Goal: Task Accomplishment & Management: Complete application form

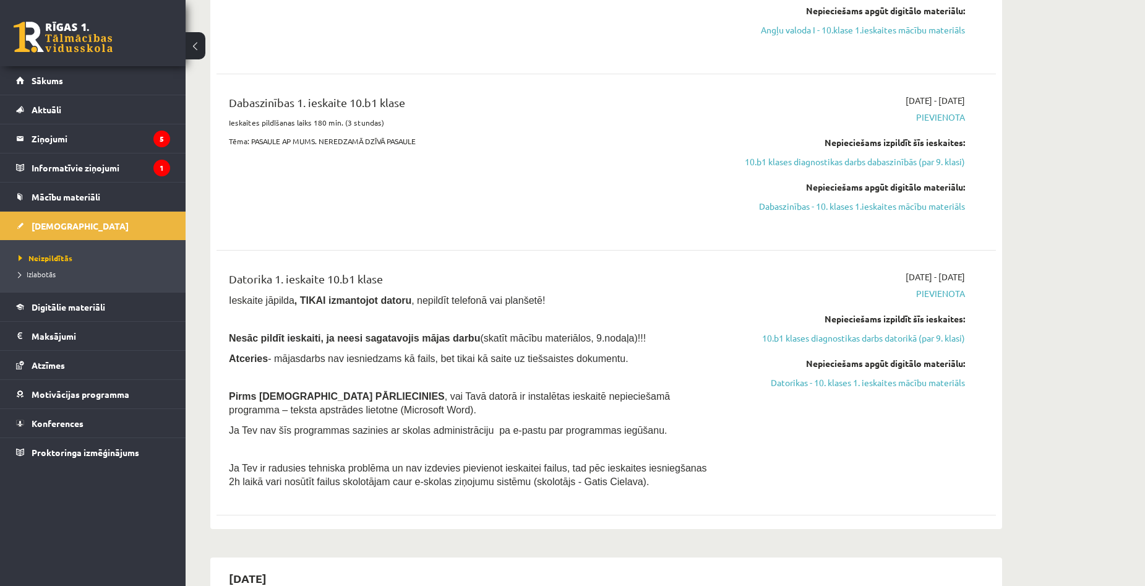
scroll to position [557, 0]
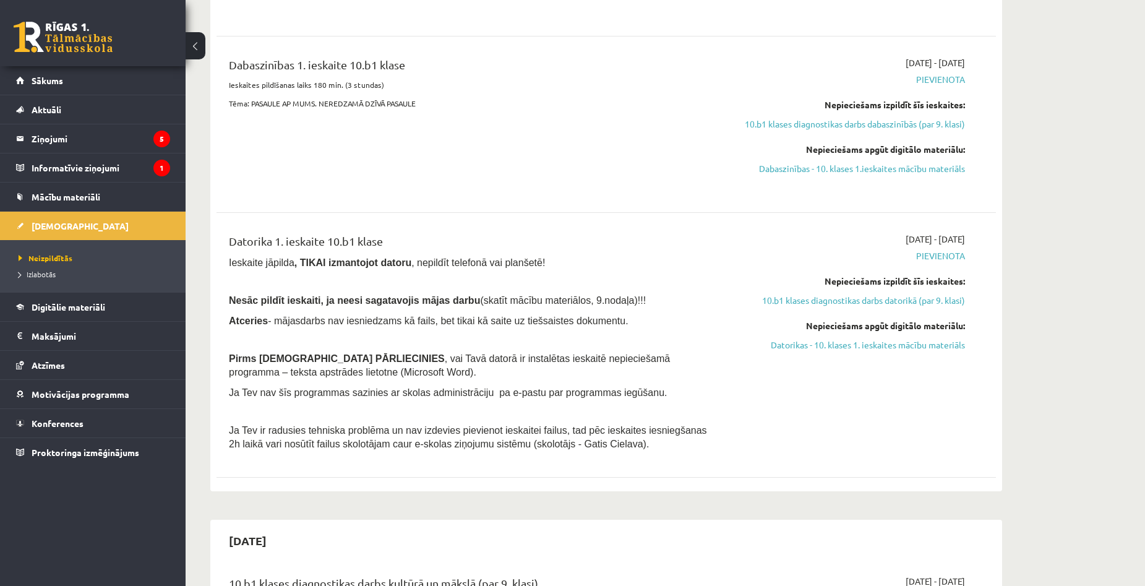
click at [294, 179] on div "Dabaszinības 1. ieskaite 10.b1 klase Ieskaites pildīšanas laiks 180 min. (3 stu…" at bounding box center [471, 124] width 503 height 136
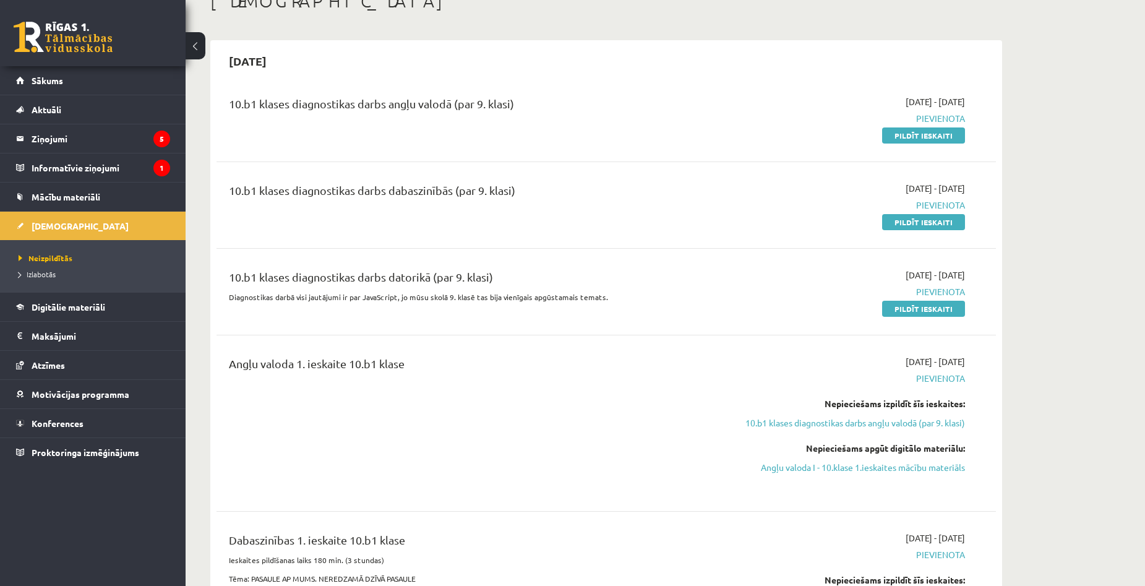
scroll to position [62, 0]
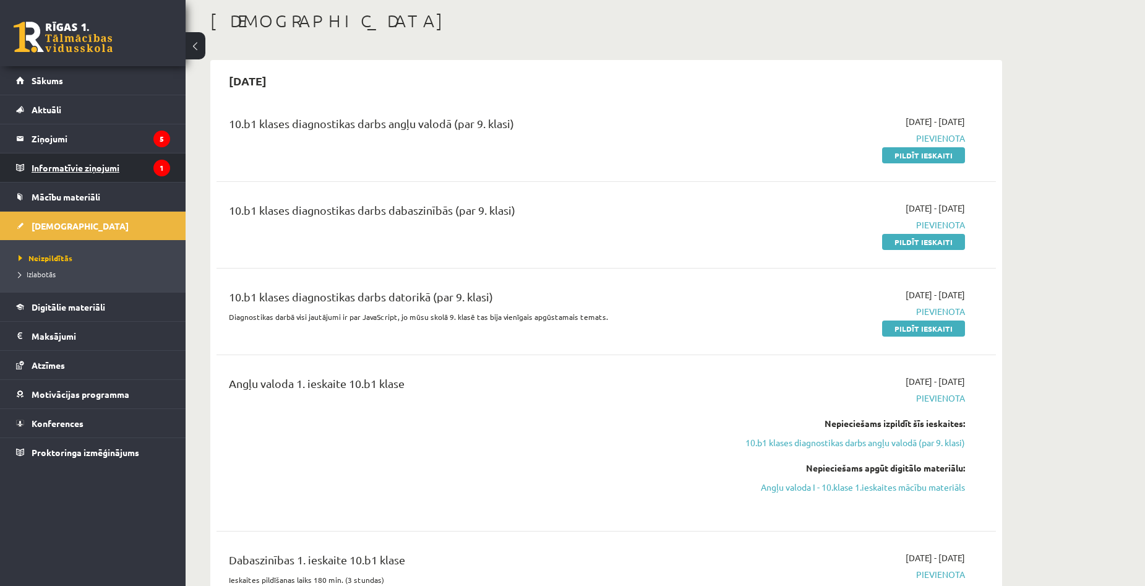
click at [67, 177] on legend "Informatīvie ziņojumi 1" at bounding box center [101, 167] width 139 height 28
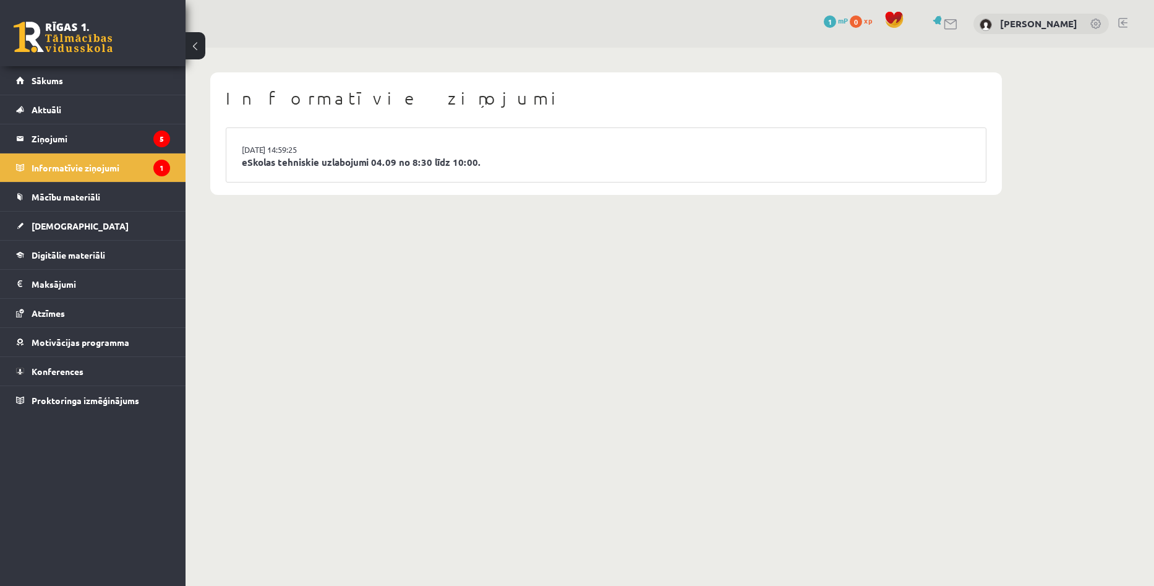
click at [352, 251] on body "0 Dāvanas 1 mP 0 xp Edvards Justs Sākums Aktuāli Kā mācīties eSKOLĀ Kontakti No…" at bounding box center [577, 293] width 1154 height 586
click at [58, 139] on legend "Ziņojumi 5" at bounding box center [101, 138] width 139 height 28
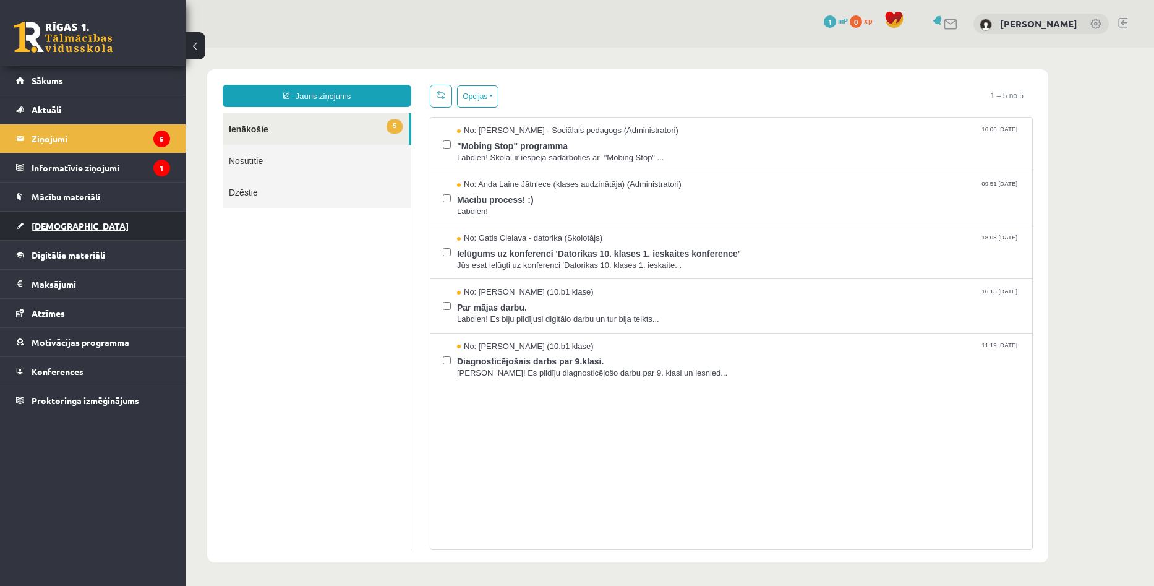
click at [65, 218] on link "[DEMOGRAPHIC_DATA]" at bounding box center [93, 226] width 154 height 28
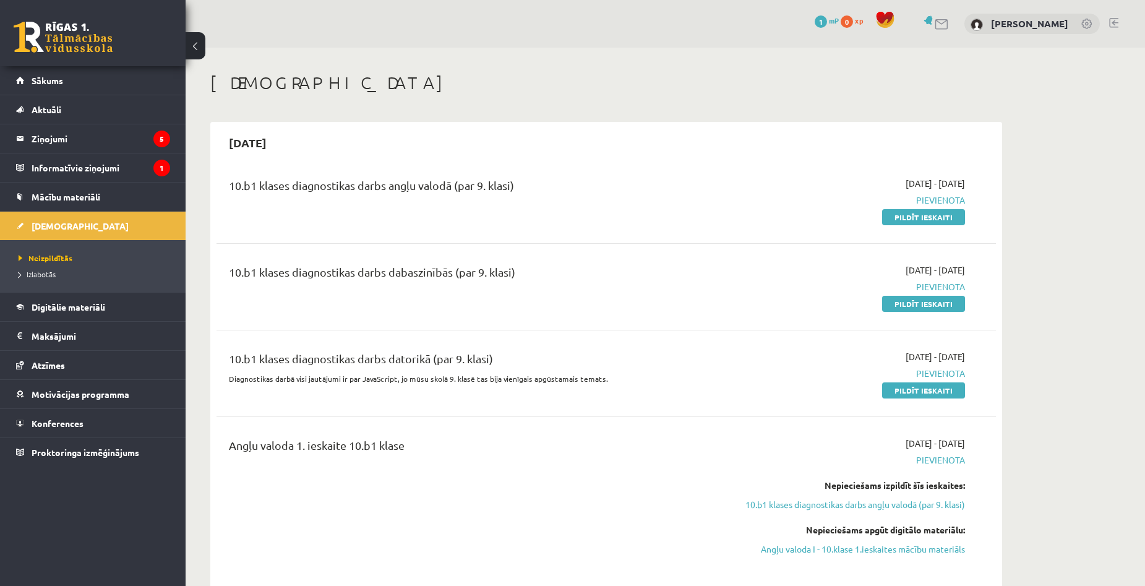
click at [921, 225] on div "10.b1 klases diagnostikas darbs angļu valodā (par 9. klasi) 2025-09-01 - 2025-0…" at bounding box center [606, 200] width 779 height 71
click at [913, 215] on link "Pildīt ieskaiti" at bounding box center [923, 217] width 83 height 16
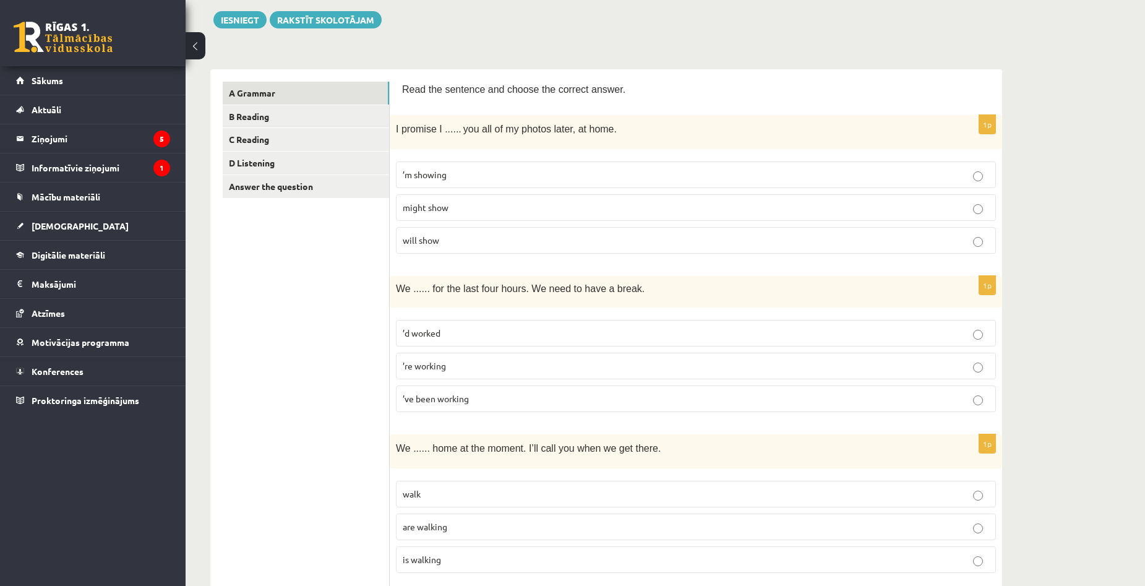
scroll to position [145, 0]
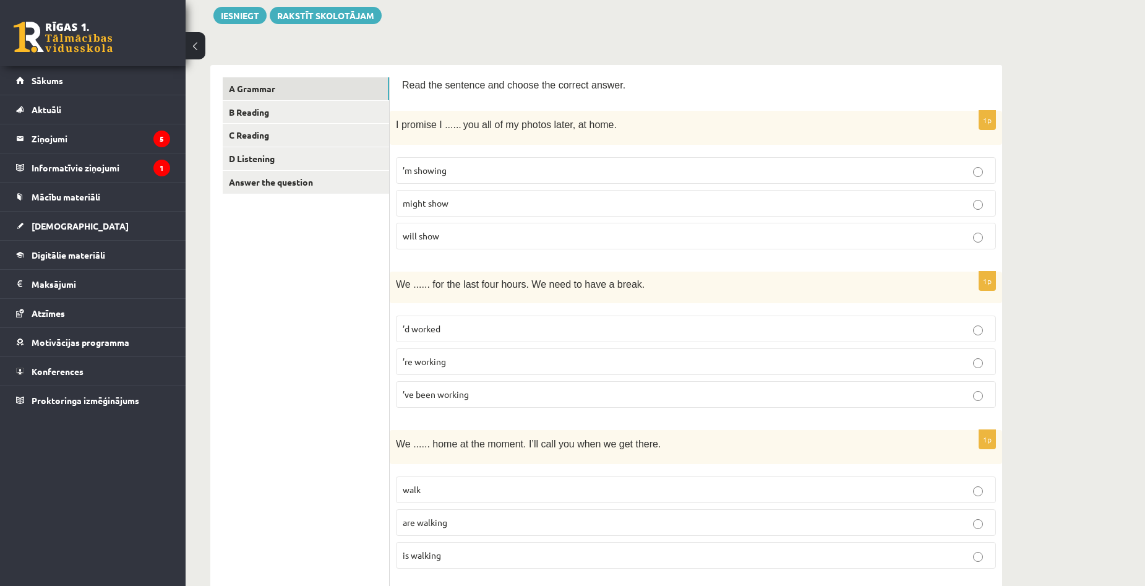
click at [970, 234] on p "will show" at bounding box center [696, 236] width 586 height 13
click at [467, 400] on span "’ve been working" at bounding box center [436, 393] width 66 height 11
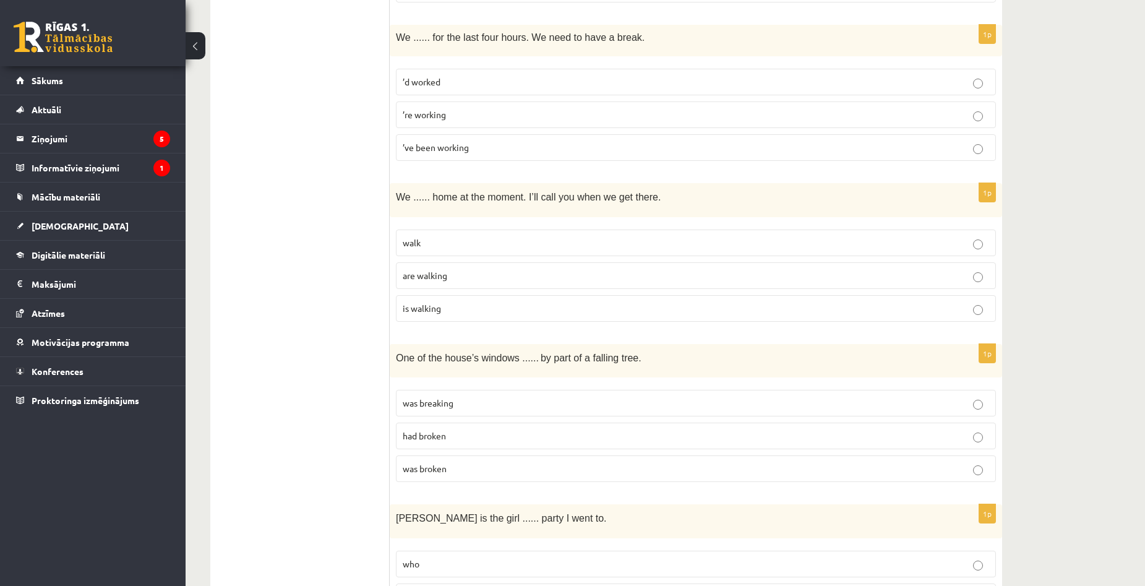
scroll to position [392, 0]
click at [484, 274] on p "are walking" at bounding box center [696, 274] width 586 height 13
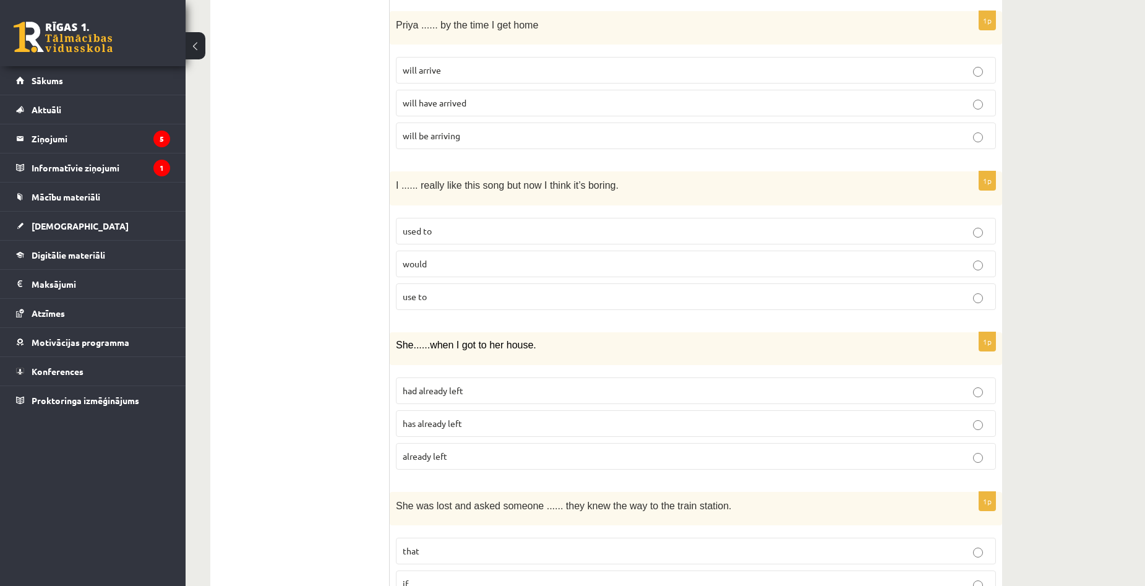
scroll to position [1211, 0]
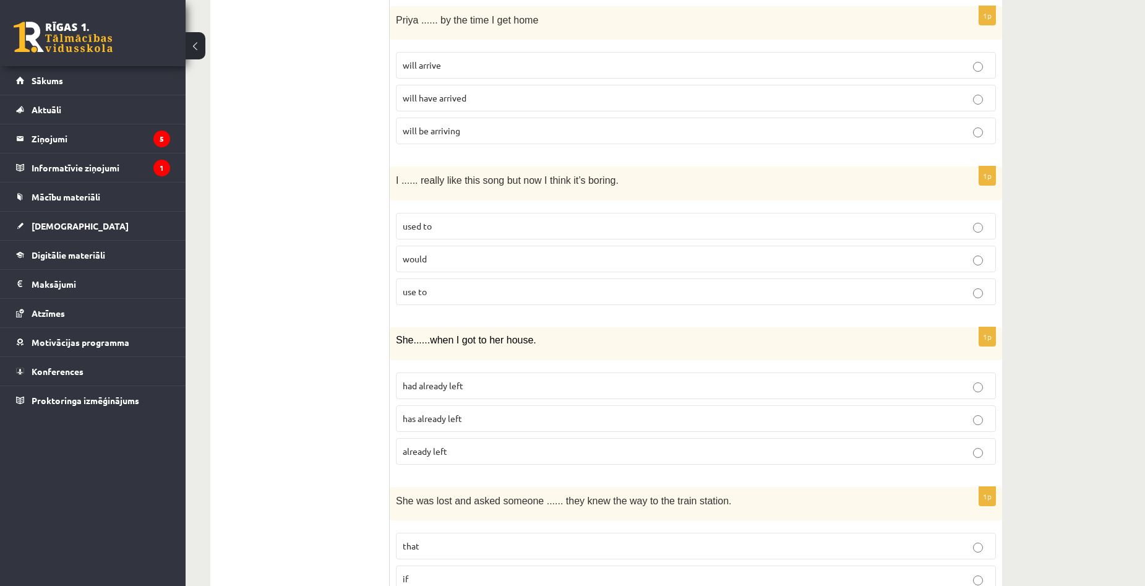
click at [982, 94] on p "will have arrived" at bounding box center [696, 98] width 586 height 13
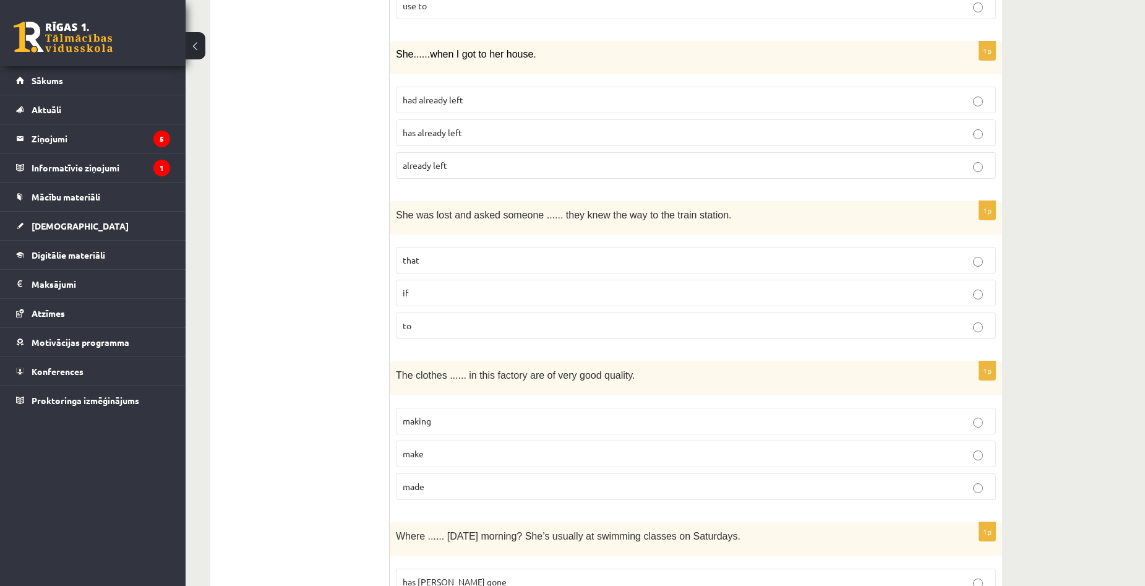
scroll to position [1496, 0]
click at [983, 265] on p "that" at bounding box center [696, 261] width 586 height 13
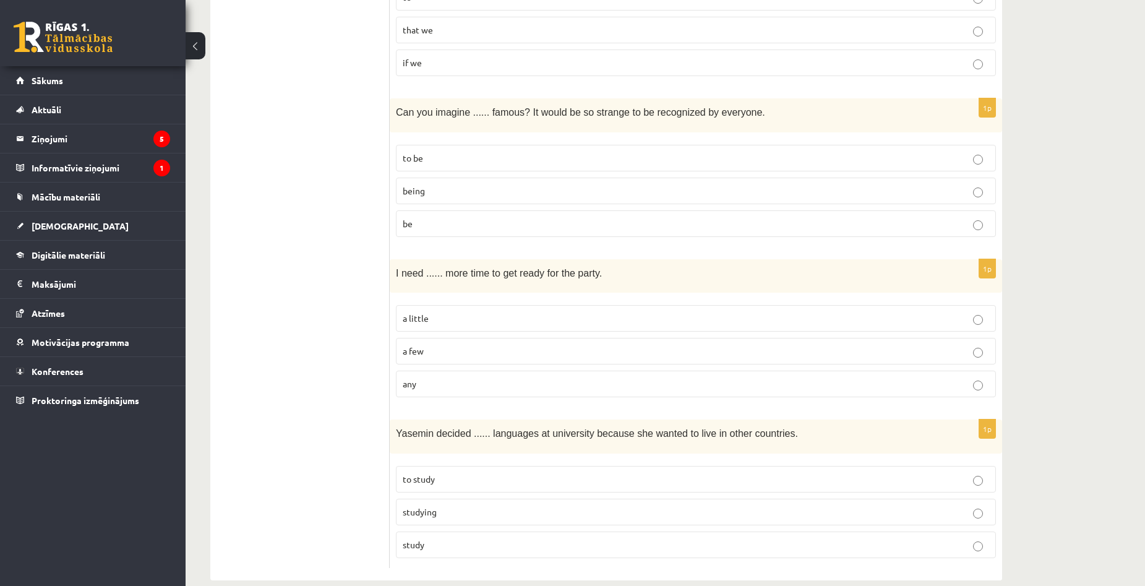
scroll to position [2902, 0]
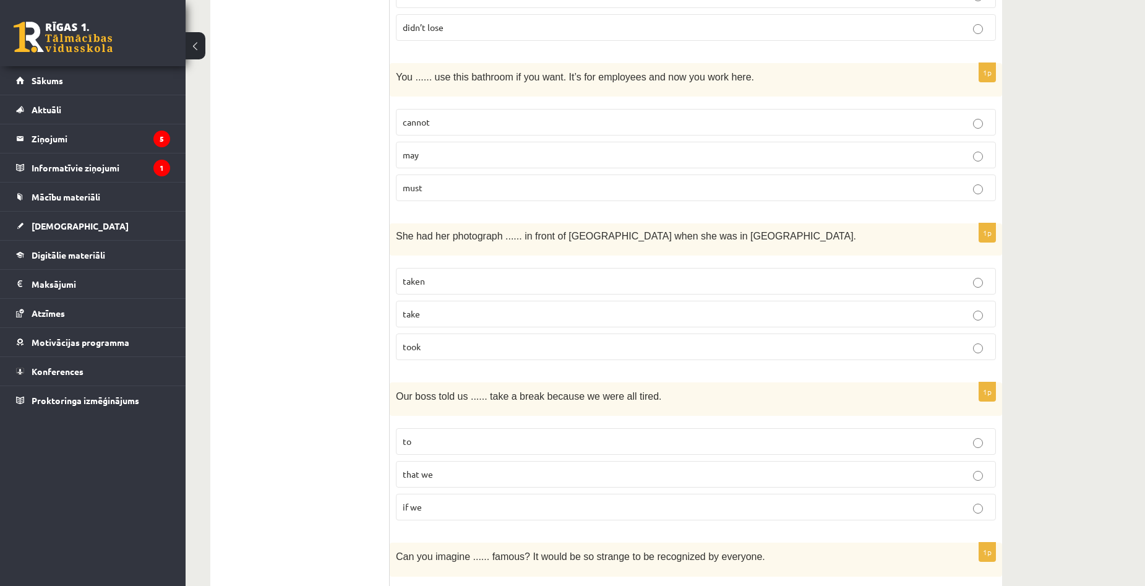
scroll to position [2469, 0]
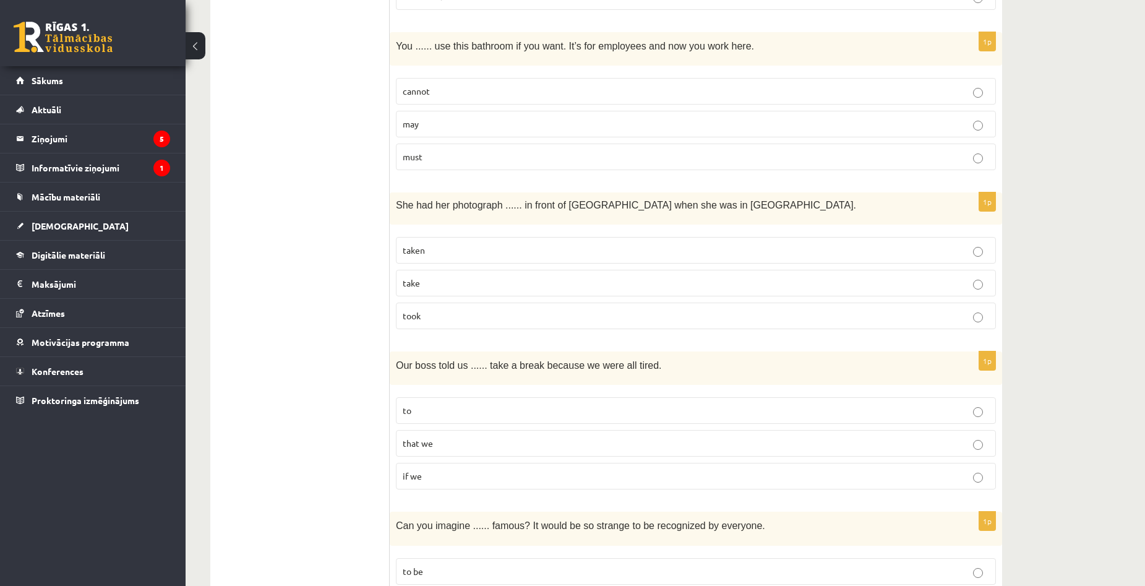
click at [974, 260] on label "taken" at bounding box center [696, 250] width 600 height 27
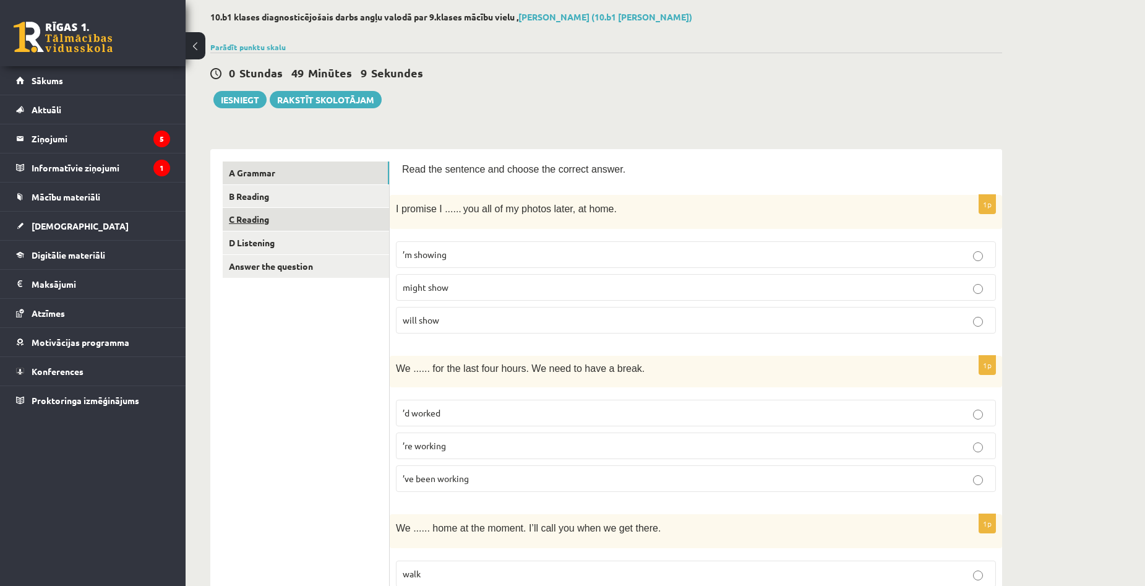
scroll to position [0, 0]
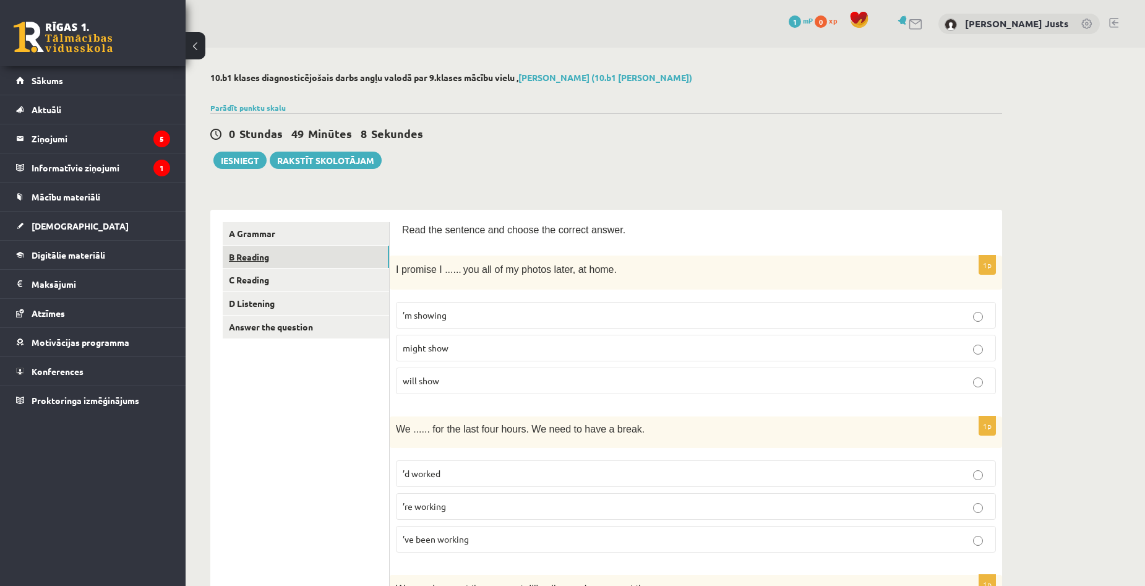
click at [278, 258] on link "B Reading" at bounding box center [306, 257] width 166 height 23
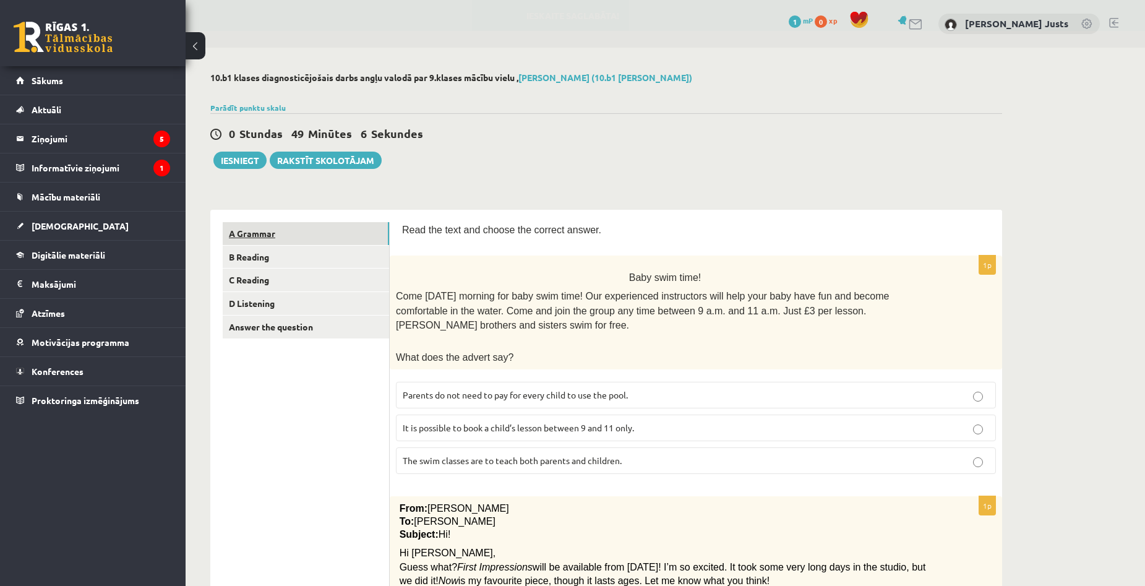
click at [265, 228] on link "A Grammar" at bounding box center [306, 233] width 166 height 23
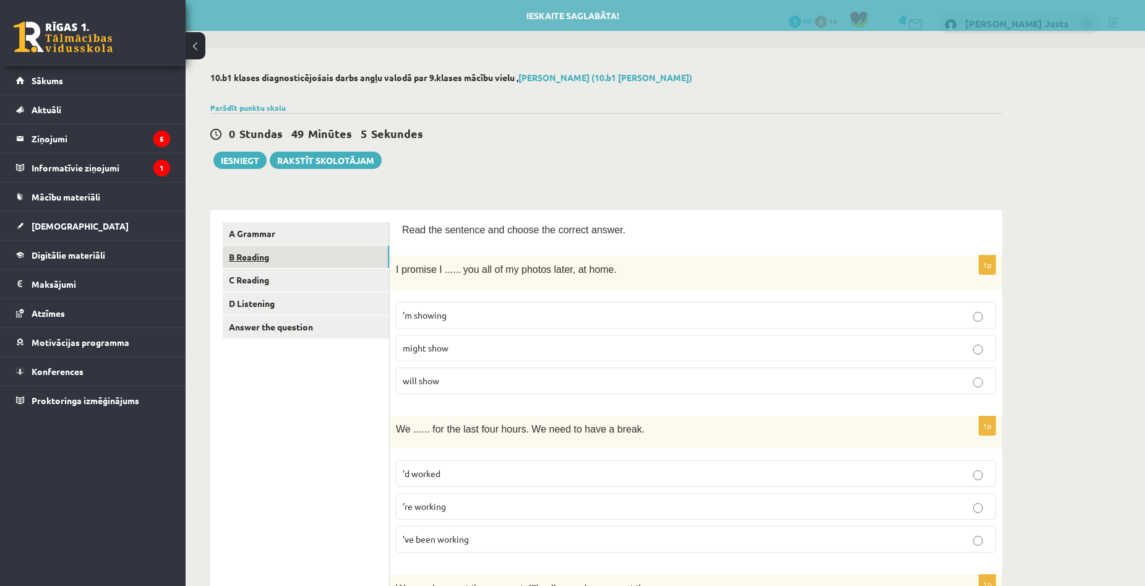
click at [267, 255] on link "B Reading" at bounding box center [306, 257] width 166 height 23
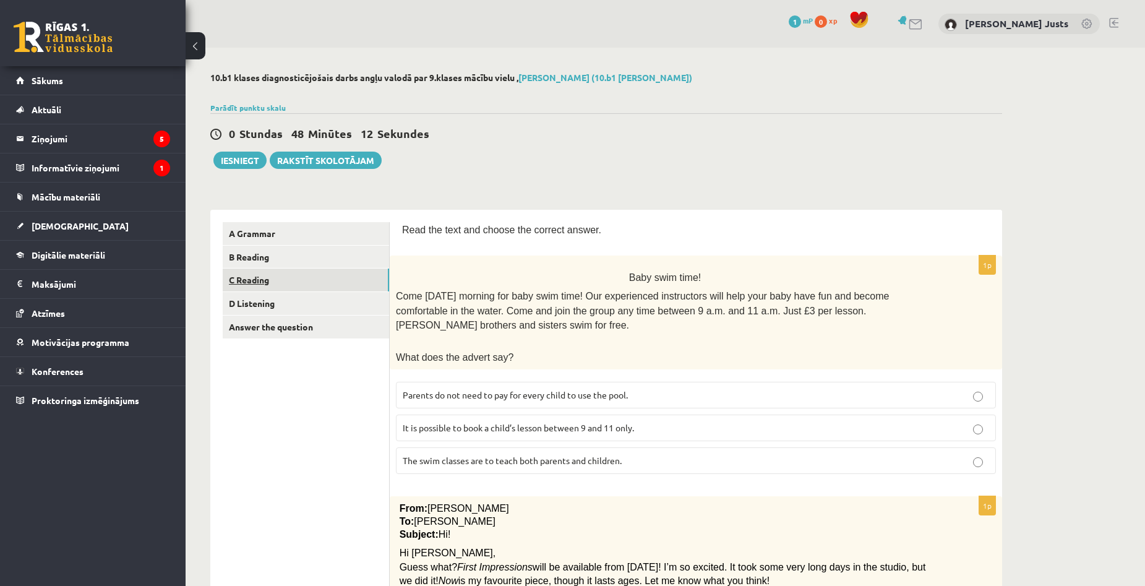
click at [288, 275] on link "C Reading" at bounding box center [306, 279] width 166 height 23
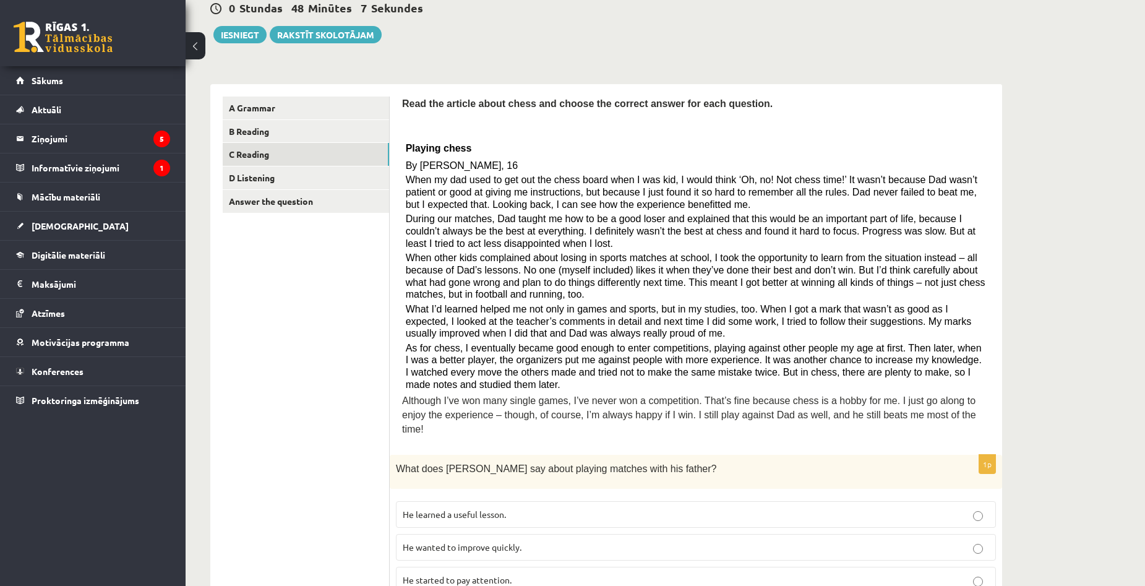
scroll to position [117, 0]
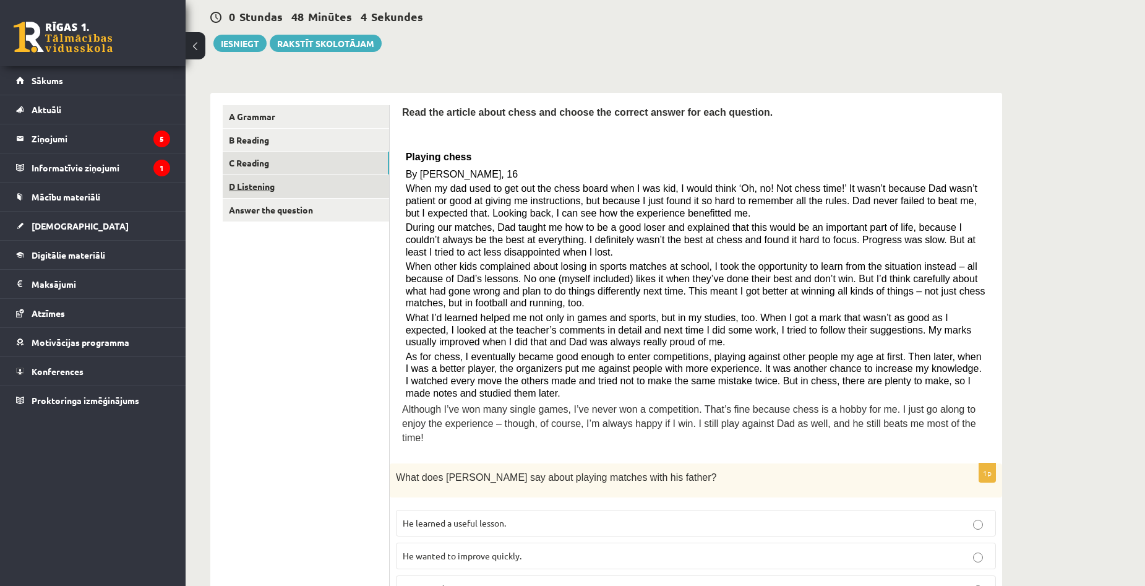
click at [293, 191] on link "D Listening" at bounding box center [306, 186] width 166 height 23
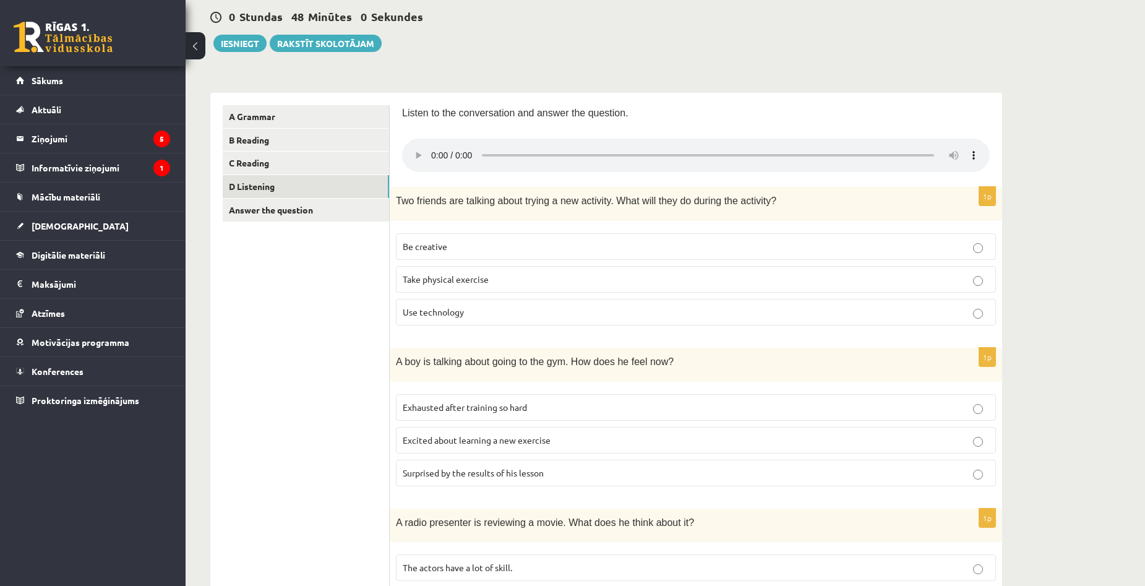
click at [1032, 157] on div "10.b1 klases diagnosticējošais darbs angļu valodā par 9.klases mācību vielu , […" at bounding box center [665, 553] width 959 height 1245
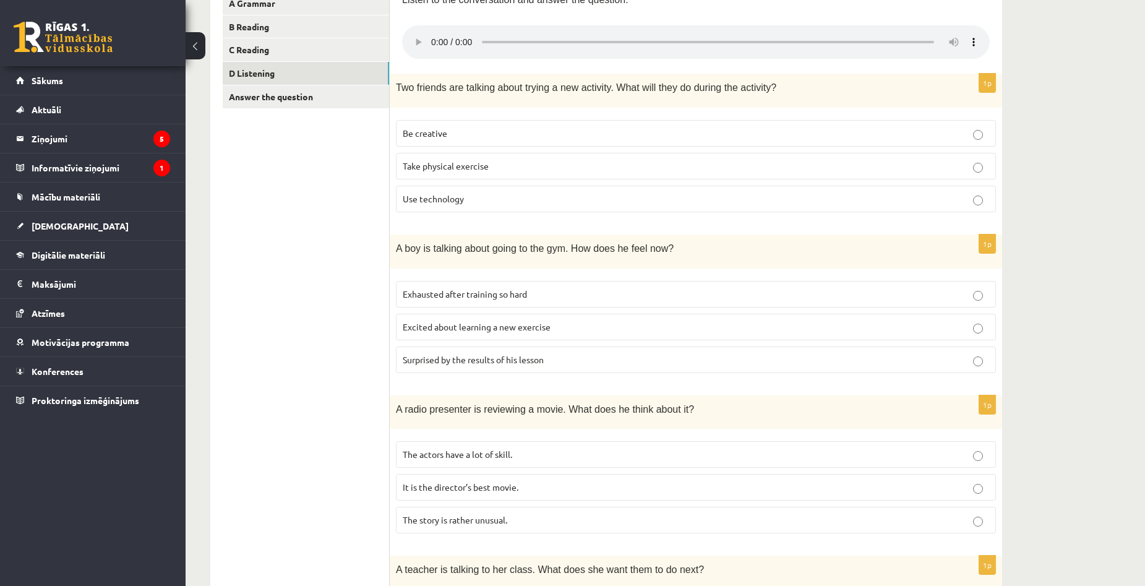
scroll to position [213, 0]
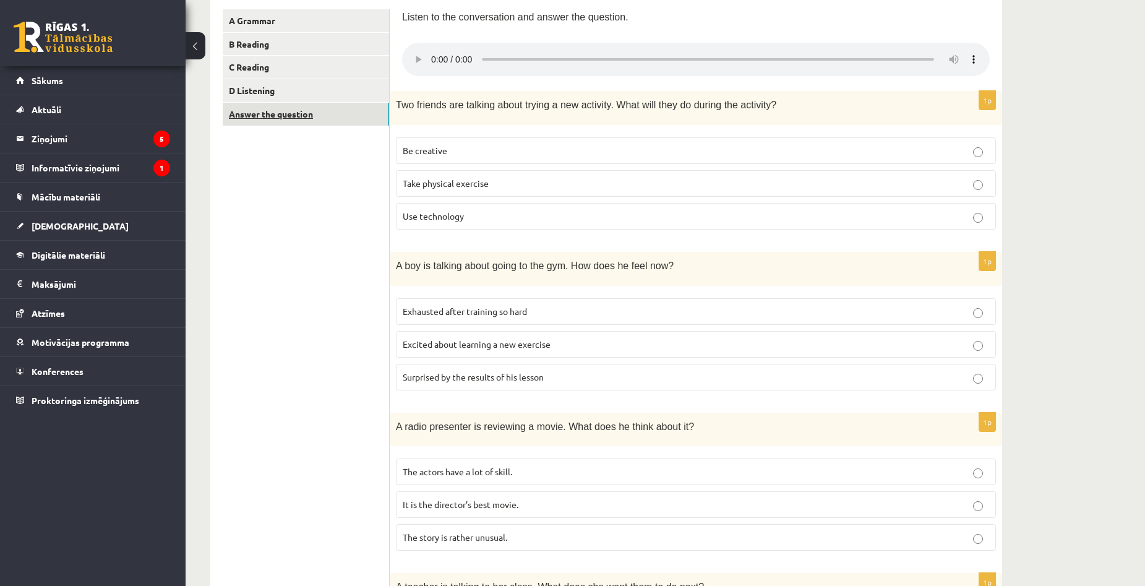
click at [274, 115] on link "Answer the question" at bounding box center [306, 114] width 166 height 23
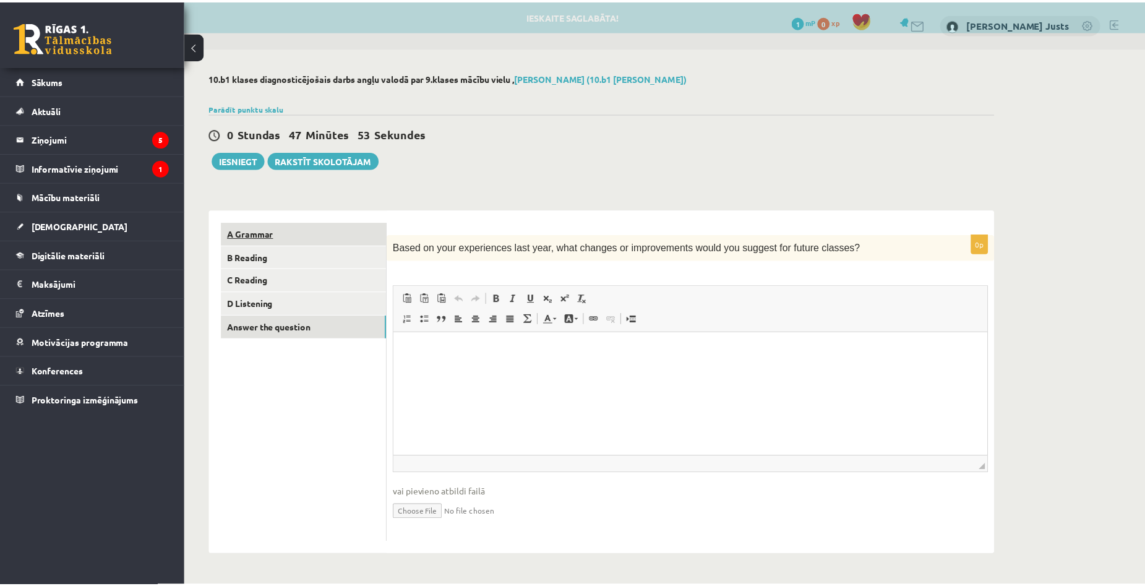
scroll to position [0, 0]
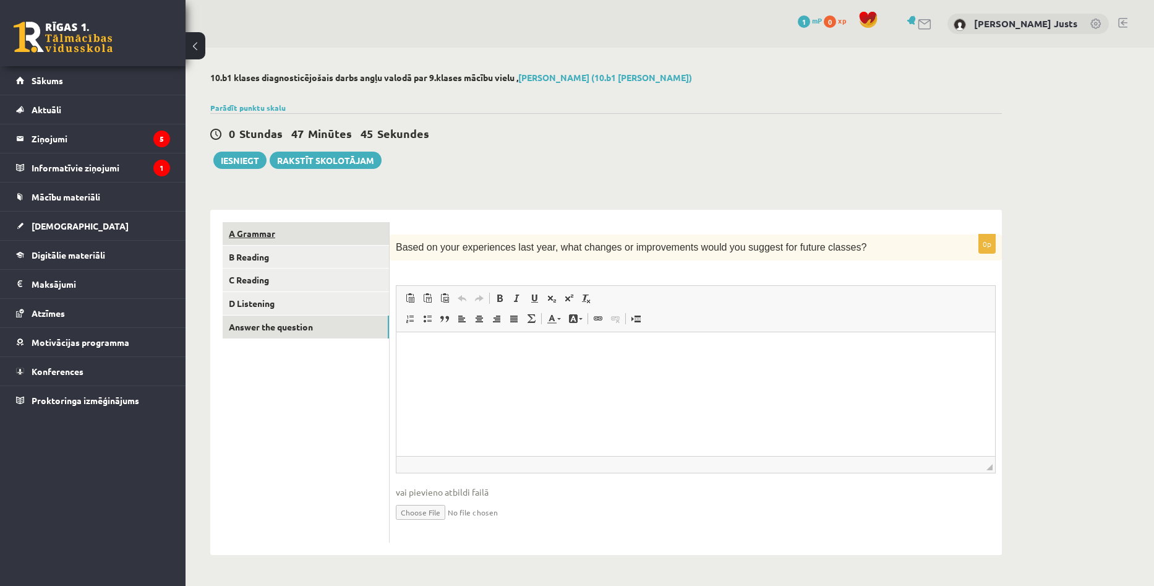
click at [261, 233] on link "A Grammar" at bounding box center [306, 233] width 166 height 23
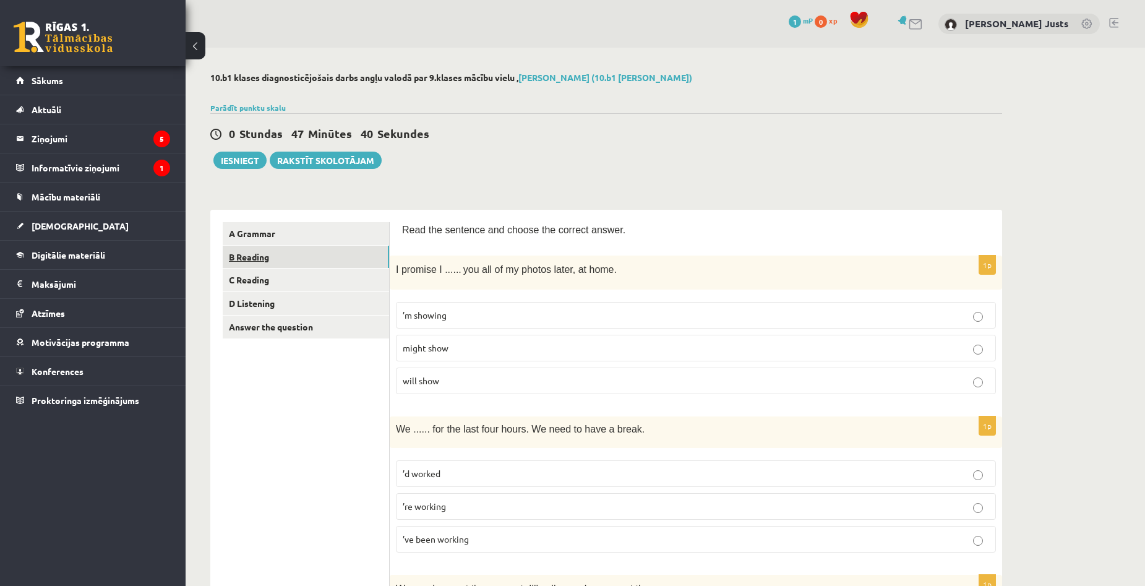
click at [260, 251] on link "B Reading" at bounding box center [306, 257] width 166 height 23
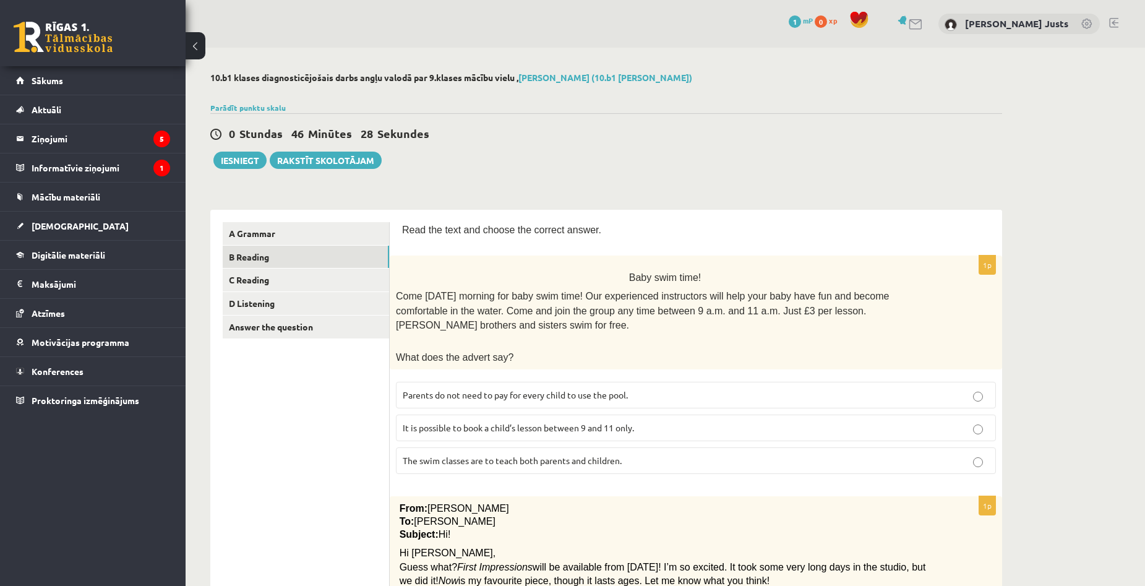
click at [822, 388] on p "Parents do not need to pay for every child to use the pool." at bounding box center [696, 394] width 586 height 13
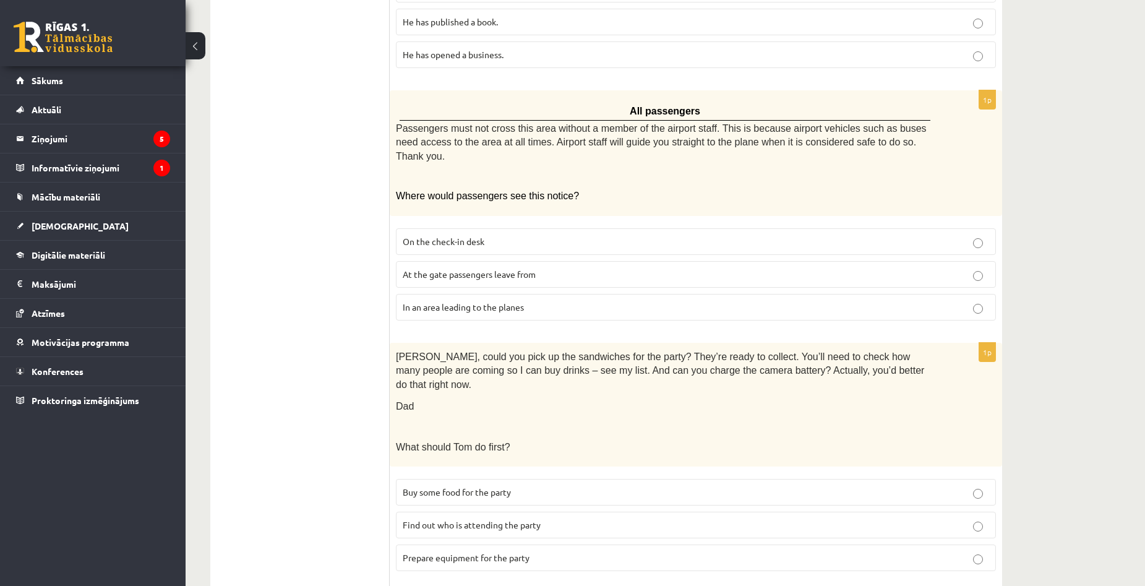
scroll to position [680, 0]
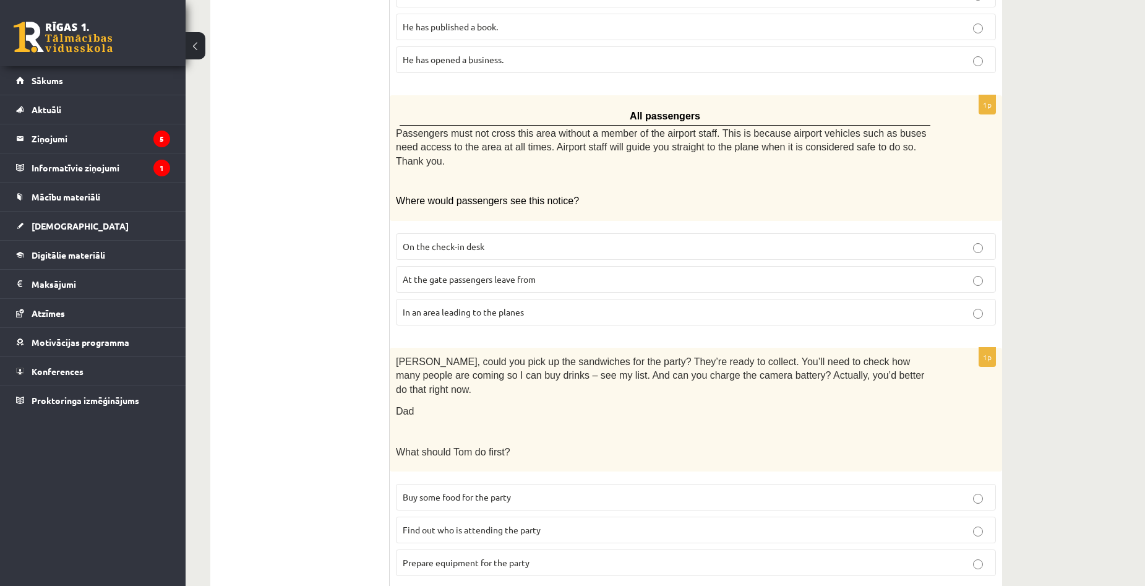
click at [971, 556] on p "Prepare equipment for the party" at bounding box center [696, 562] width 586 height 13
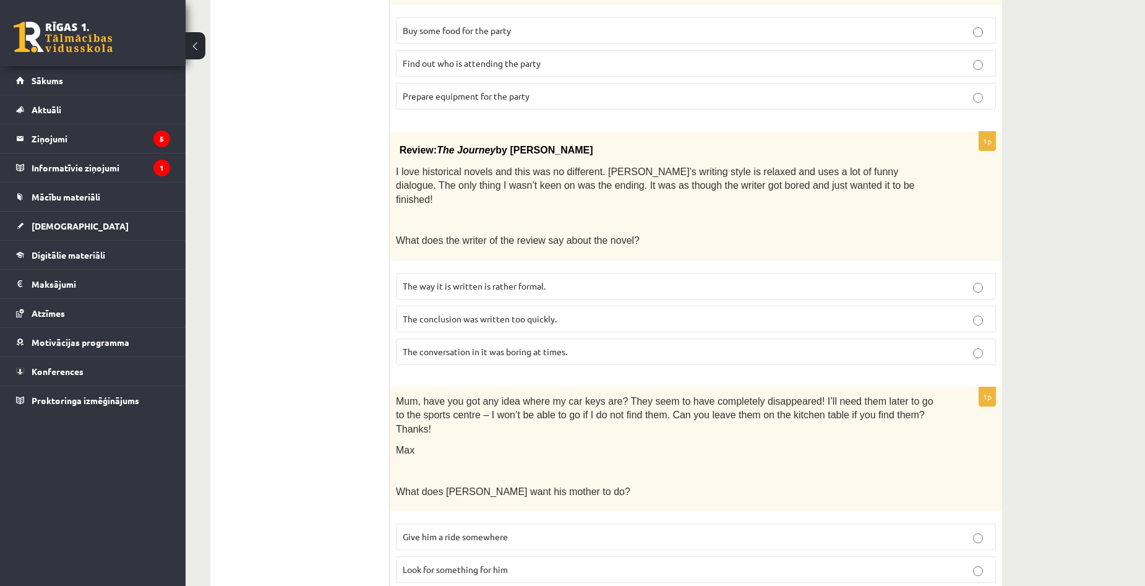
scroll to position [1150, 0]
click at [970, 560] on p "Look for something for him" at bounding box center [696, 566] width 586 height 13
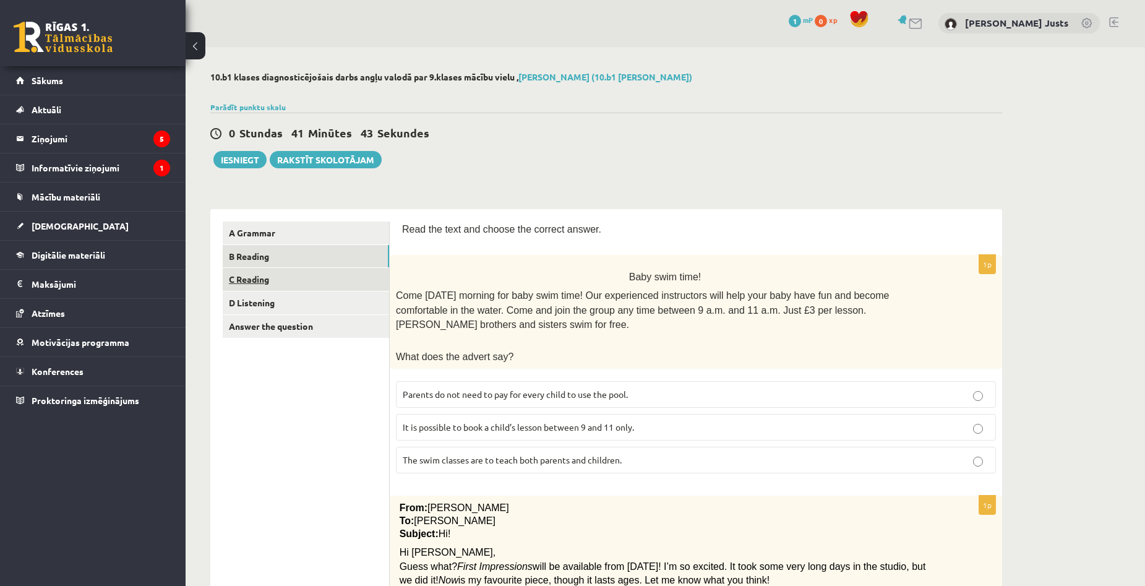
scroll to position [0, 0]
click at [275, 283] on link "C Reading" at bounding box center [306, 279] width 166 height 23
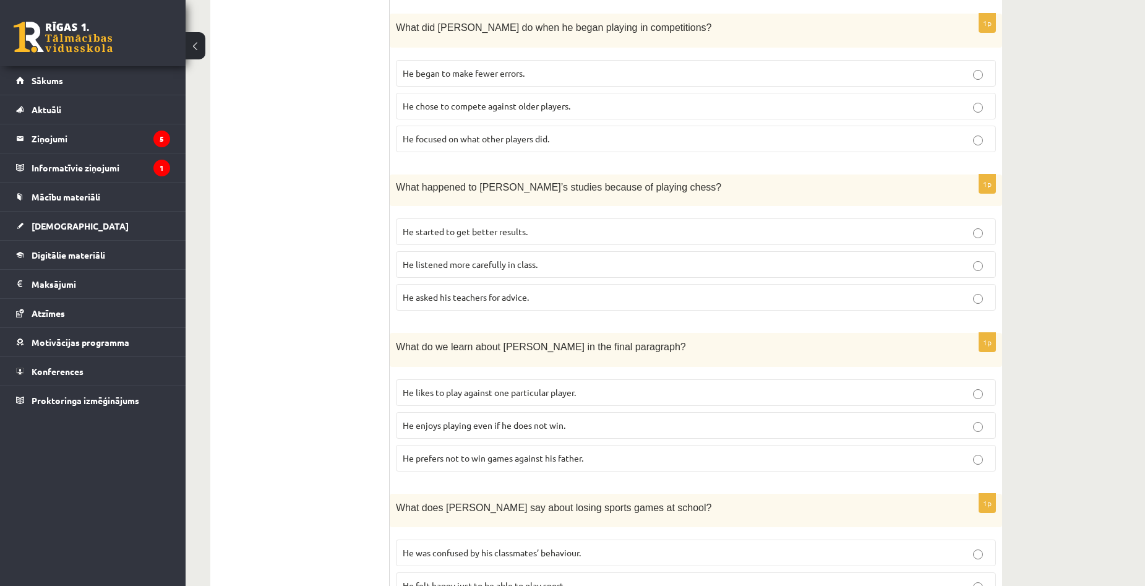
scroll to position [906, 0]
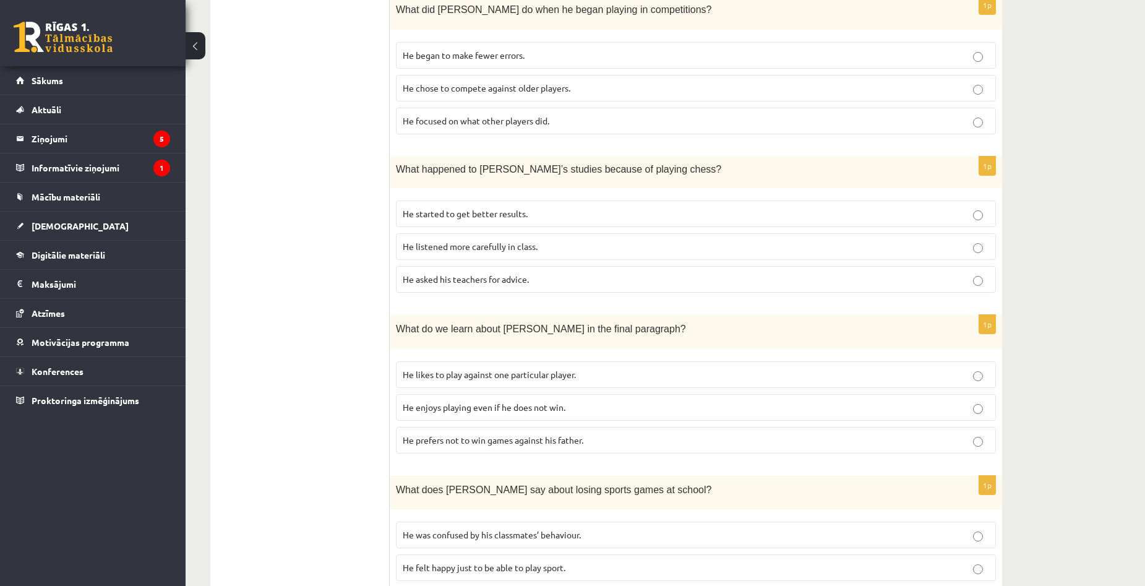
click at [981, 207] on label "He started to get better results." at bounding box center [696, 213] width 600 height 27
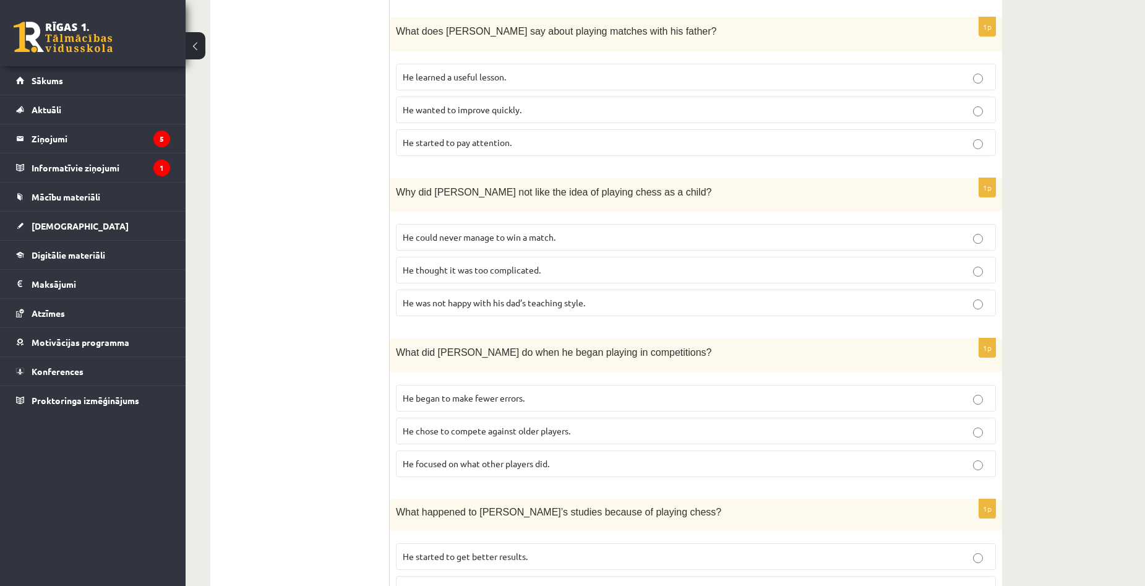
scroll to position [534, 0]
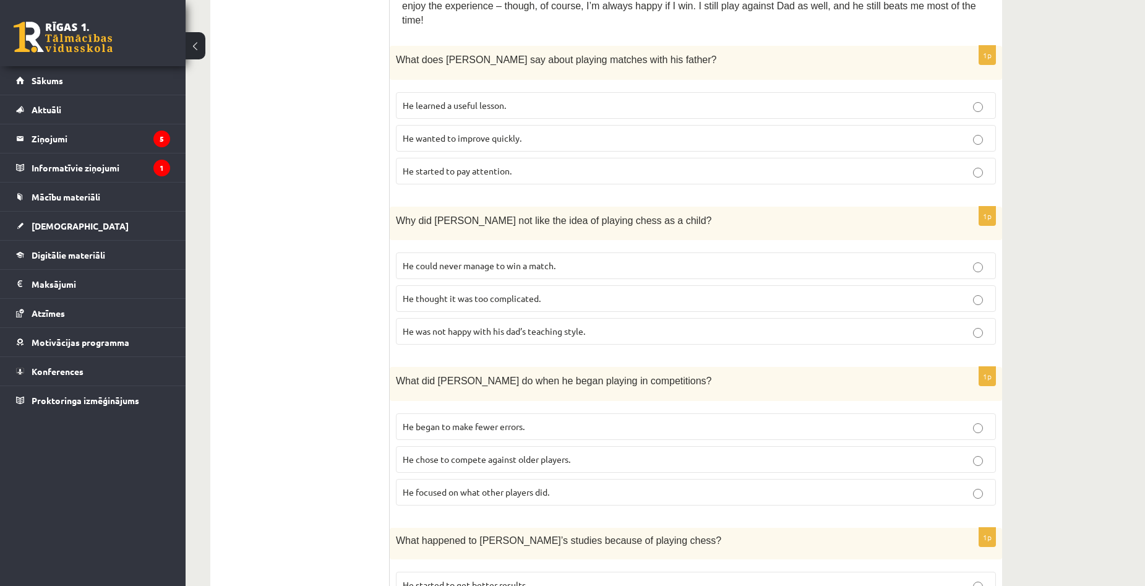
click at [979, 486] on p "He focused on what other players did." at bounding box center [696, 492] width 586 height 13
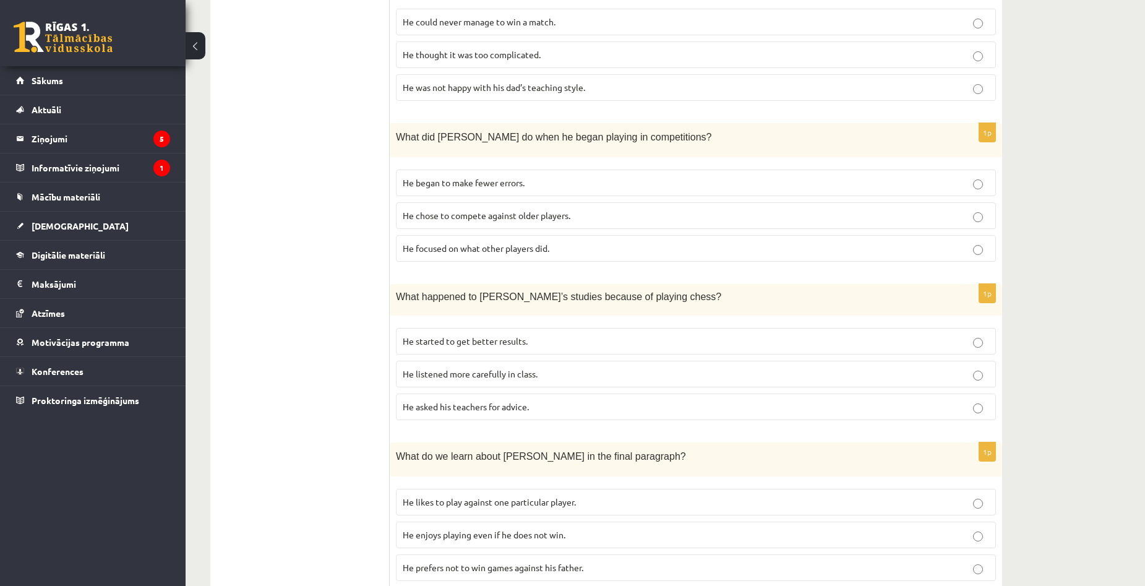
scroll to position [782, 0]
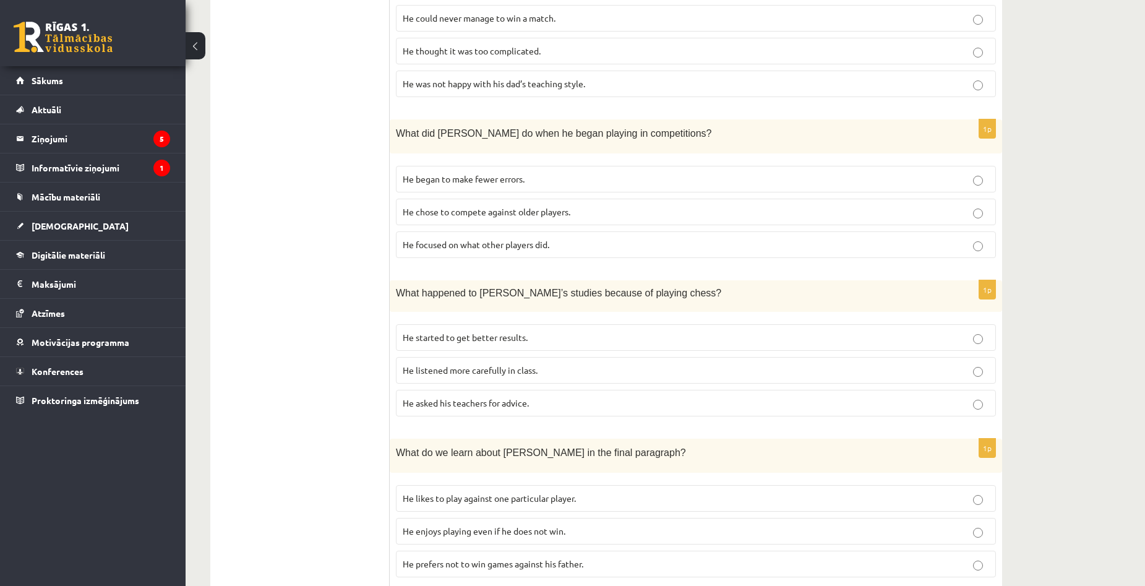
click at [979, 366] on label "He listened more carefully in class." at bounding box center [696, 370] width 600 height 27
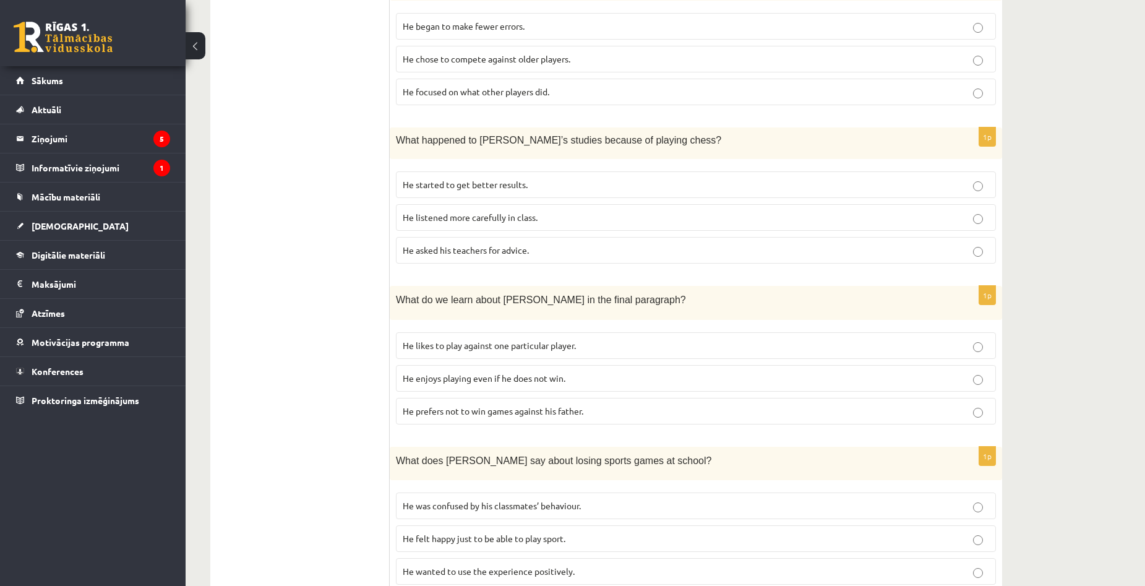
scroll to position [968, 0]
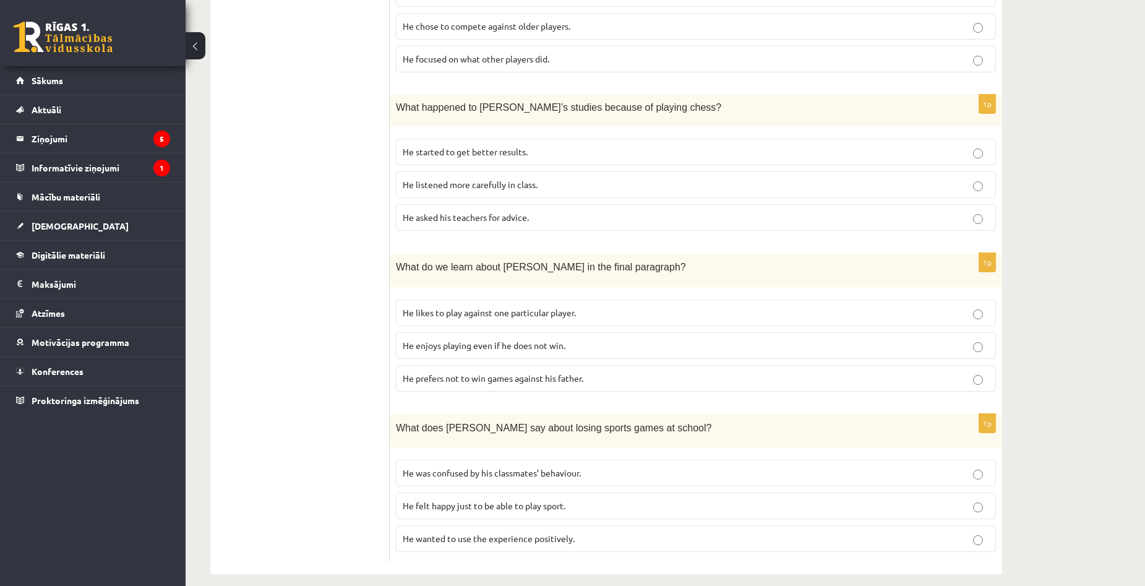
click at [987, 372] on p "He prefers not to win games against his father." at bounding box center [696, 378] width 586 height 13
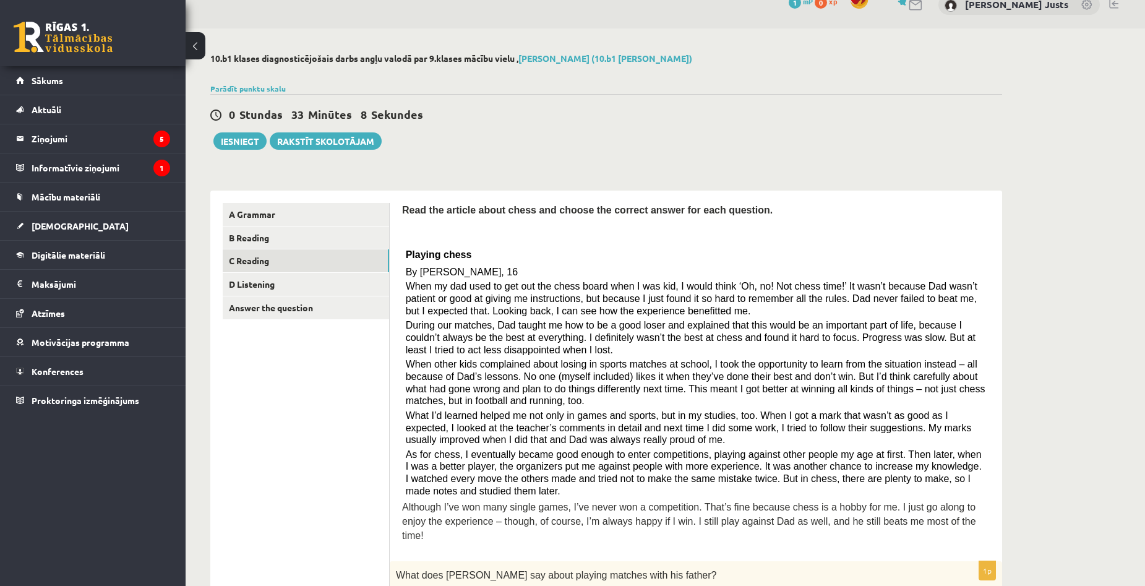
scroll to position [0, 0]
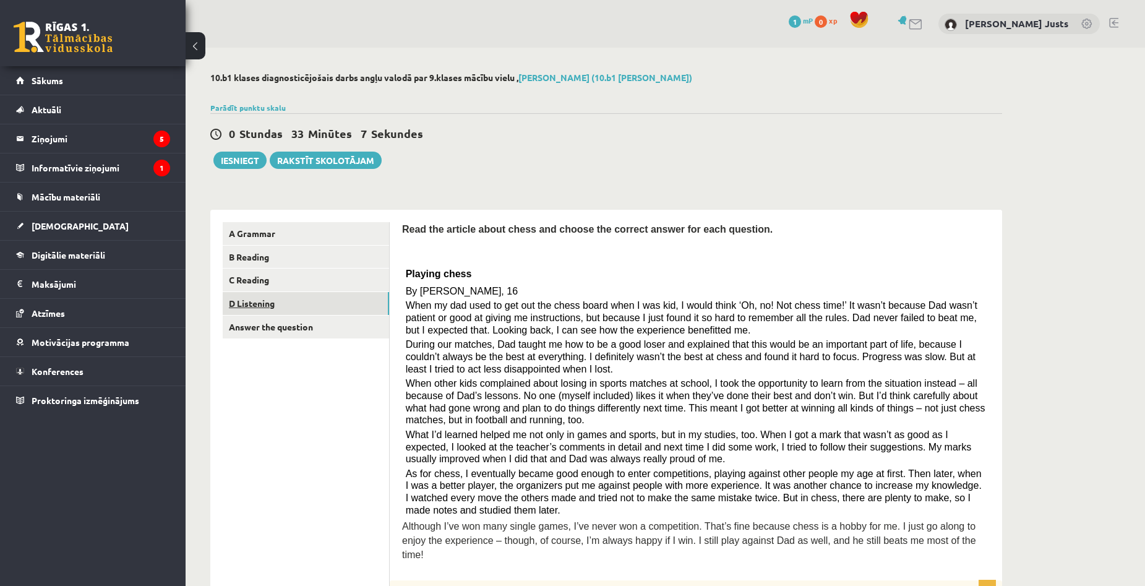
click at [257, 308] on link "D Listening" at bounding box center [306, 303] width 166 height 23
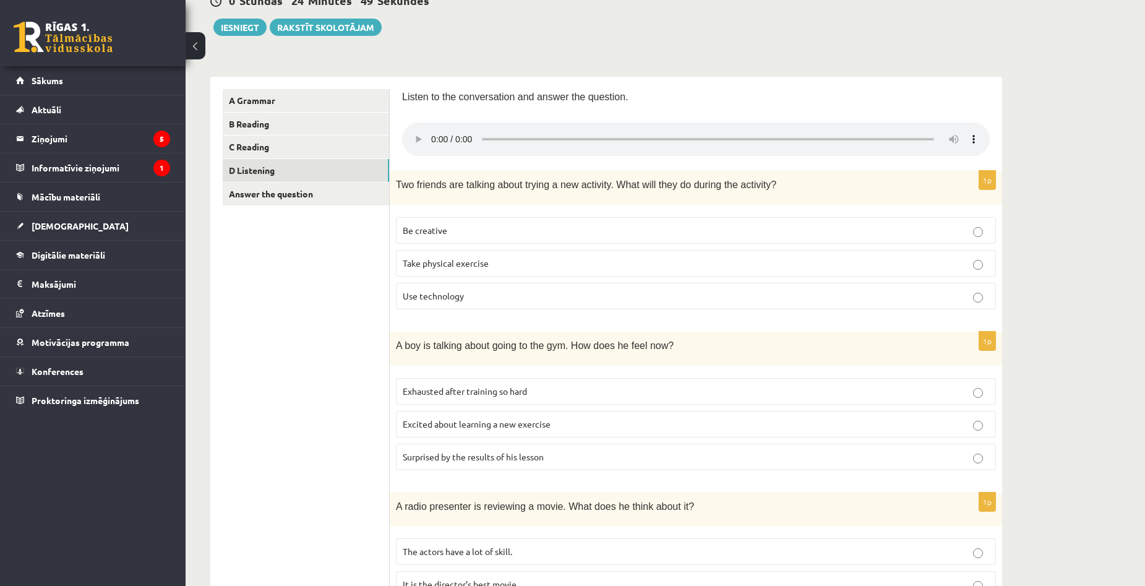
scroll to position [121, 0]
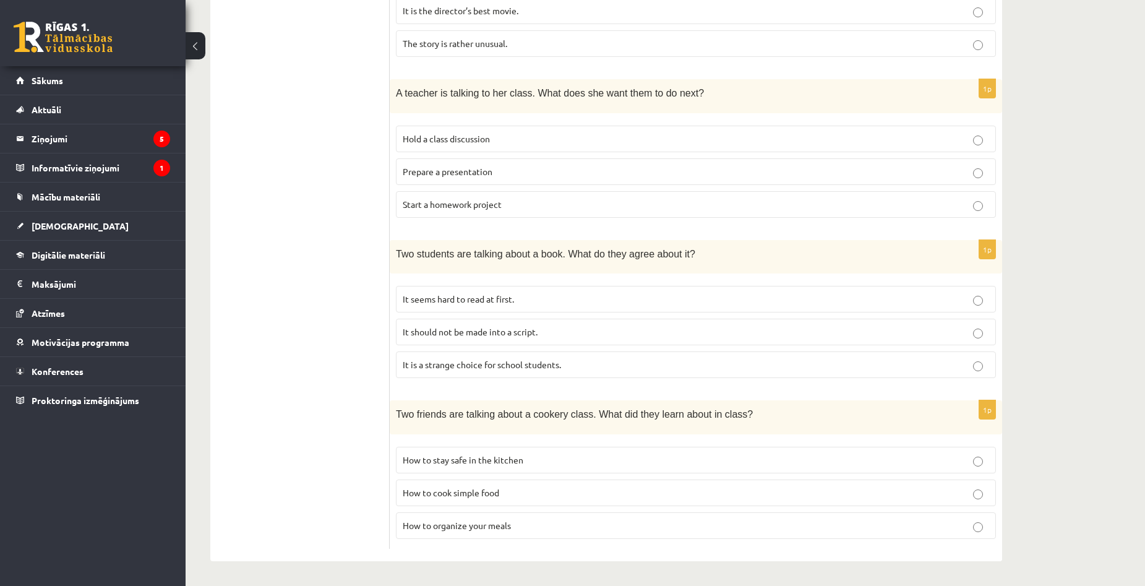
scroll to position [708, 0]
click at [949, 171] on p "Prepare a presentation" at bounding box center [696, 171] width 586 height 13
click at [464, 364] on span "It is a strange choice for school students." at bounding box center [482, 363] width 158 height 11
click at [985, 530] on p "How to organize your meals" at bounding box center [696, 524] width 586 height 13
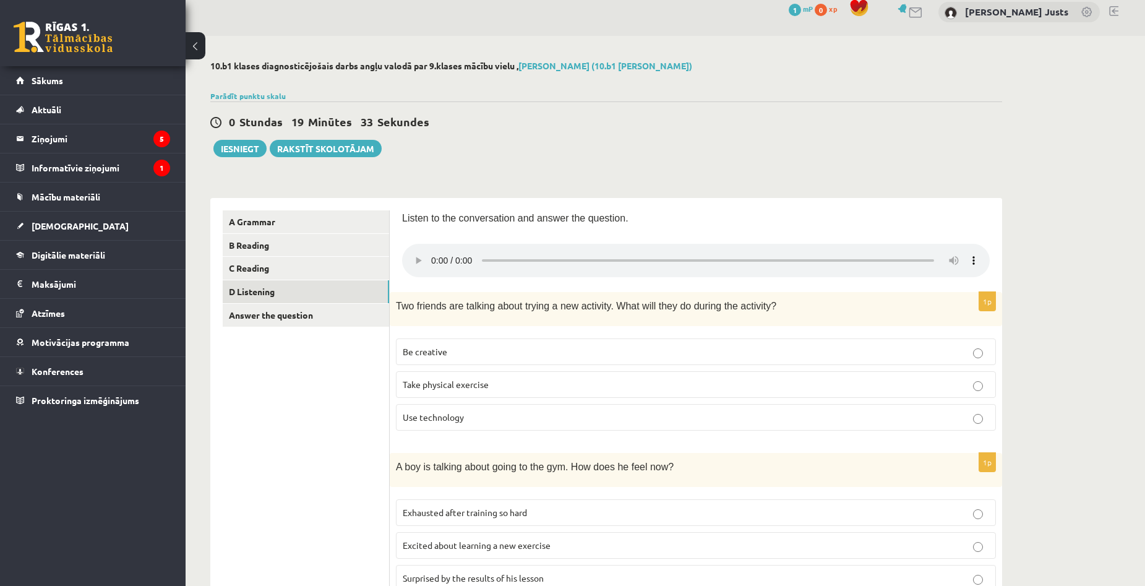
scroll to position [0, 0]
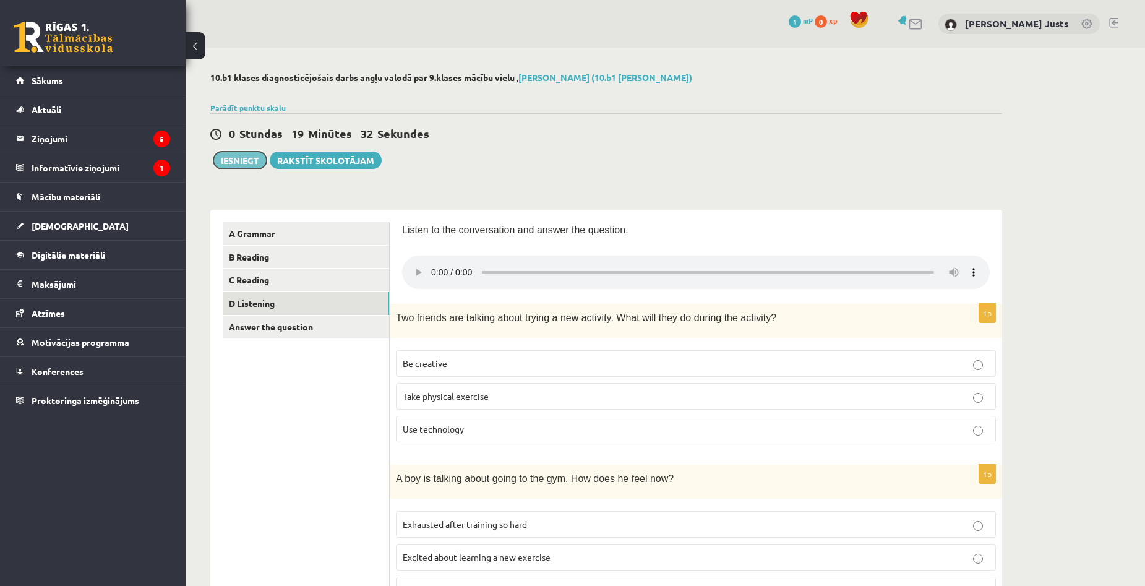
click at [242, 161] on button "Iesniegt" at bounding box center [239, 160] width 53 height 17
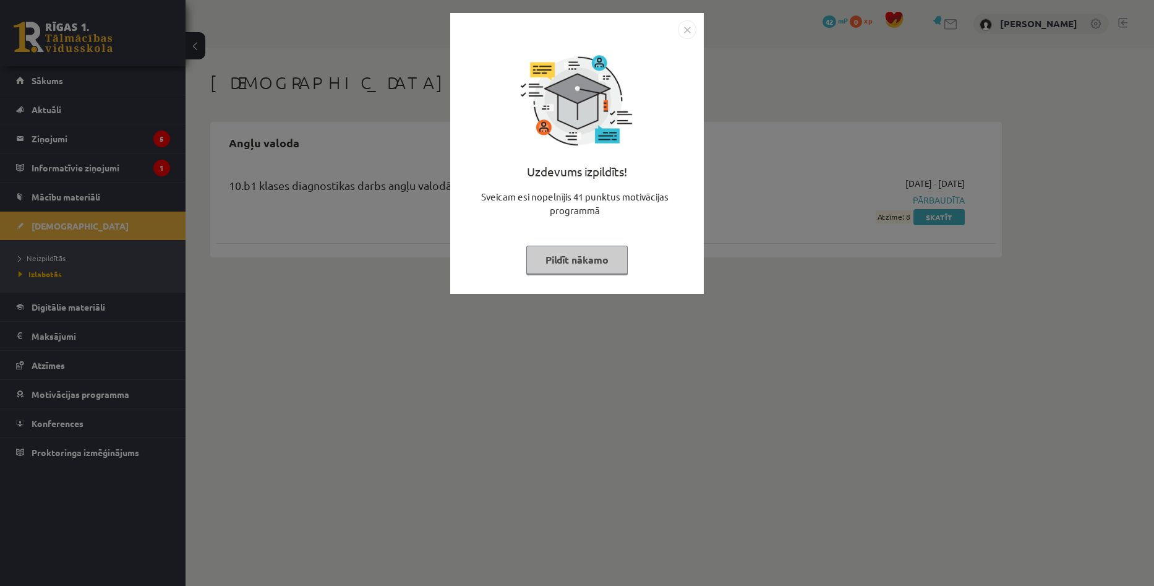
click at [685, 33] on img "Close" at bounding box center [687, 29] width 19 height 19
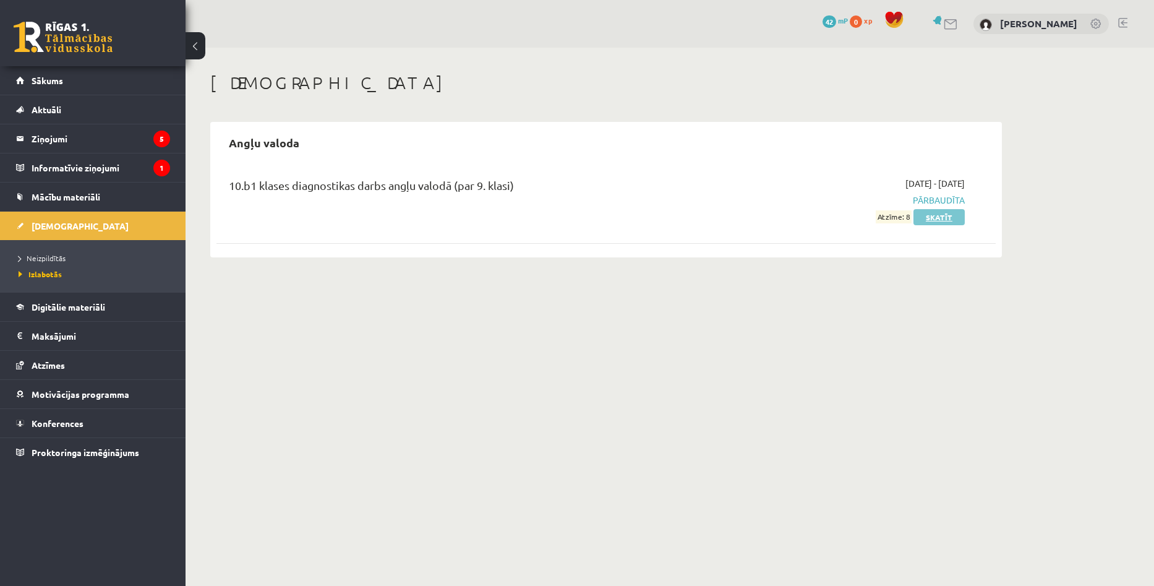
click at [937, 216] on link "Skatīt" at bounding box center [939, 217] width 51 height 16
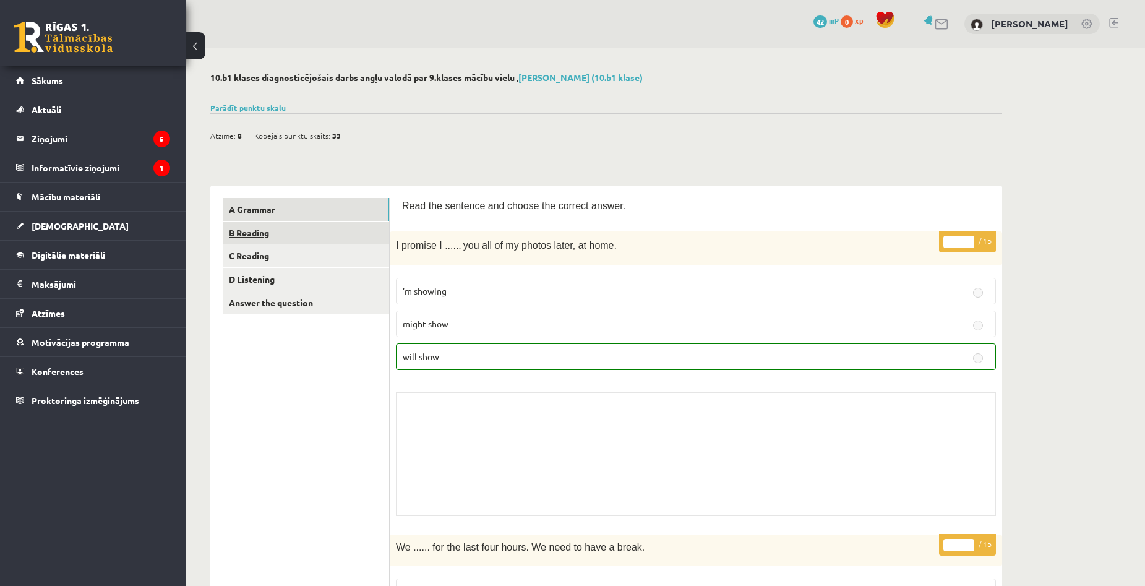
click at [265, 231] on link "B Reading" at bounding box center [306, 232] width 166 height 23
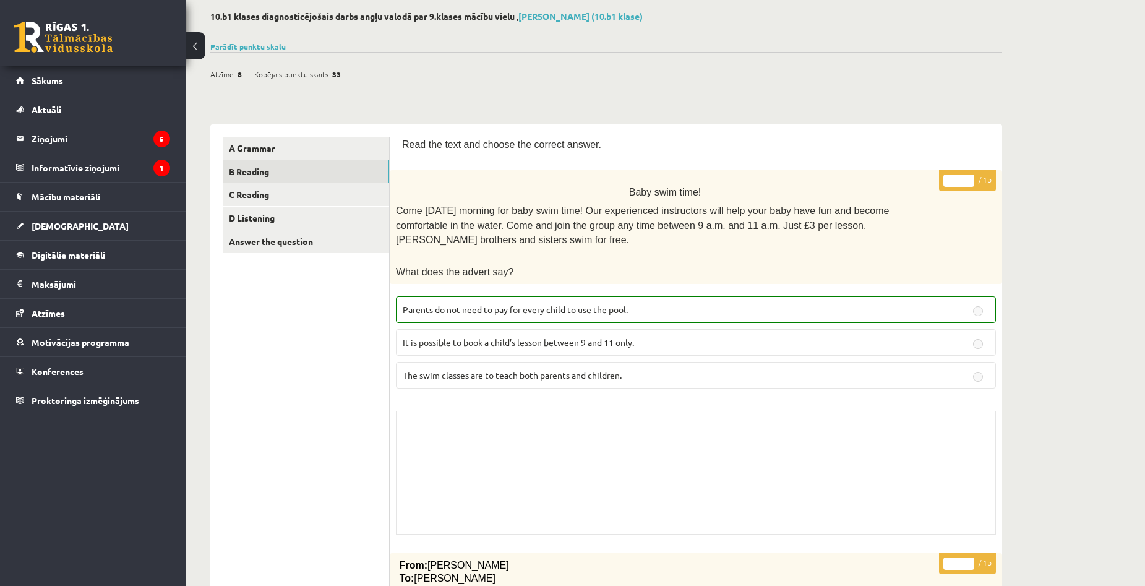
scroll to position [62, 0]
click at [249, 188] on link "C Reading" at bounding box center [306, 193] width 166 height 23
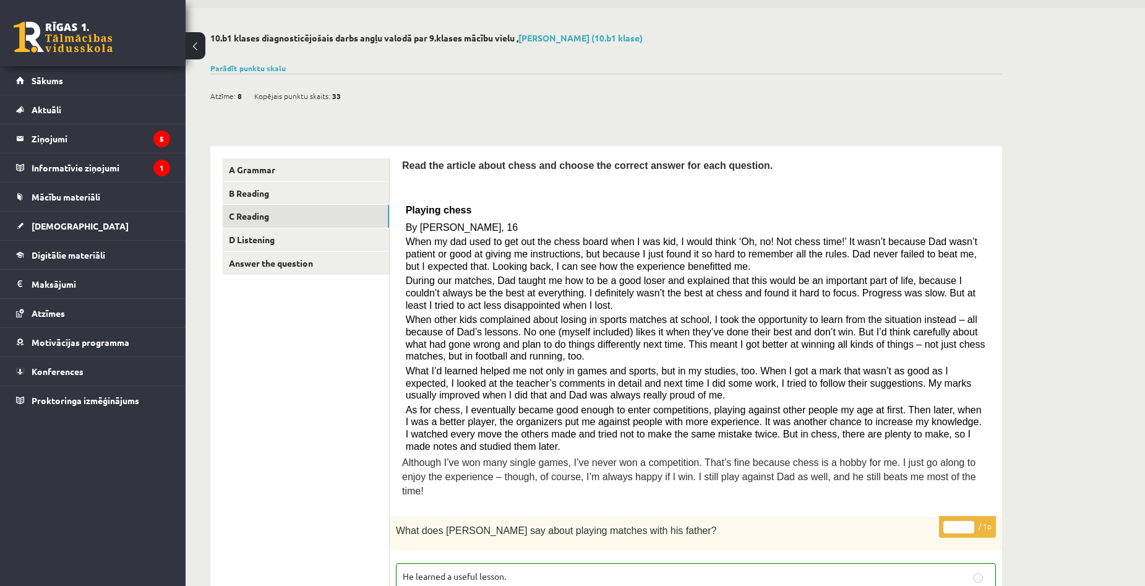
scroll to position [0, 0]
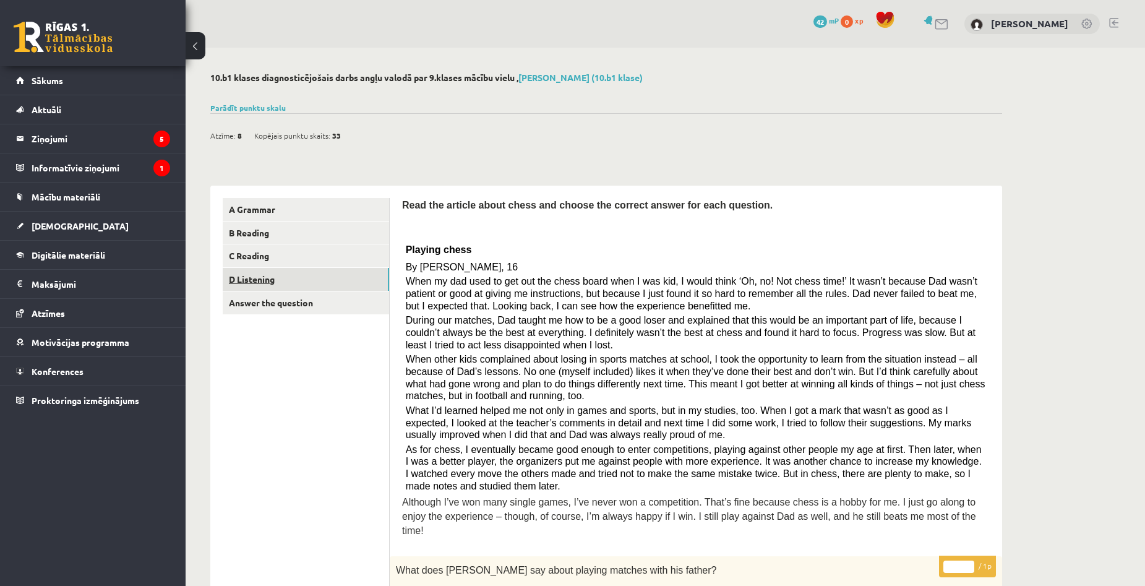
click at [249, 285] on link "D Listening" at bounding box center [306, 279] width 166 height 23
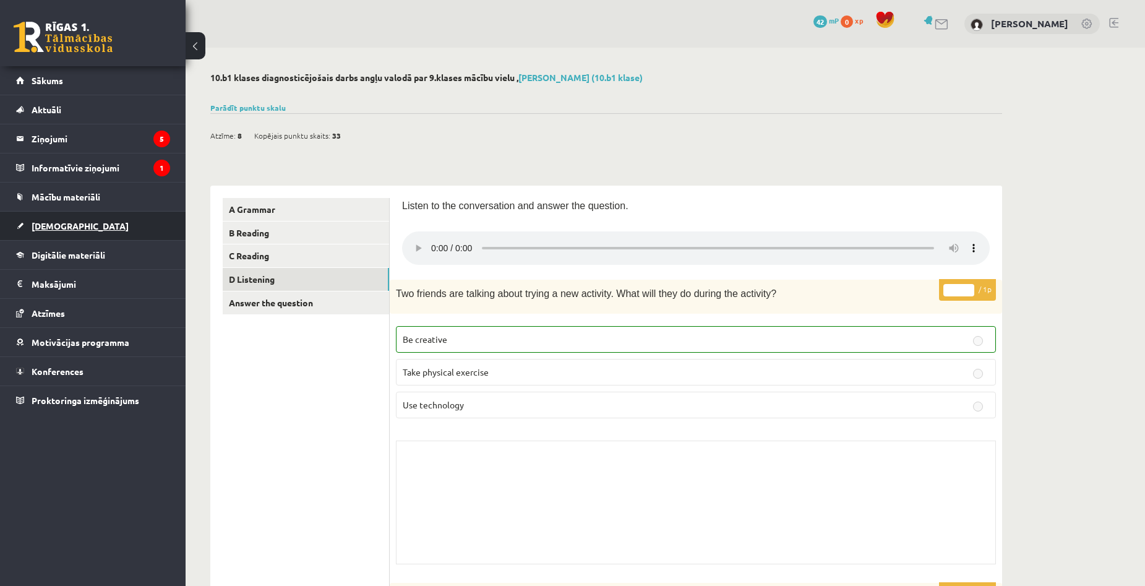
click at [57, 228] on span "[DEMOGRAPHIC_DATA]" at bounding box center [80, 225] width 97 height 11
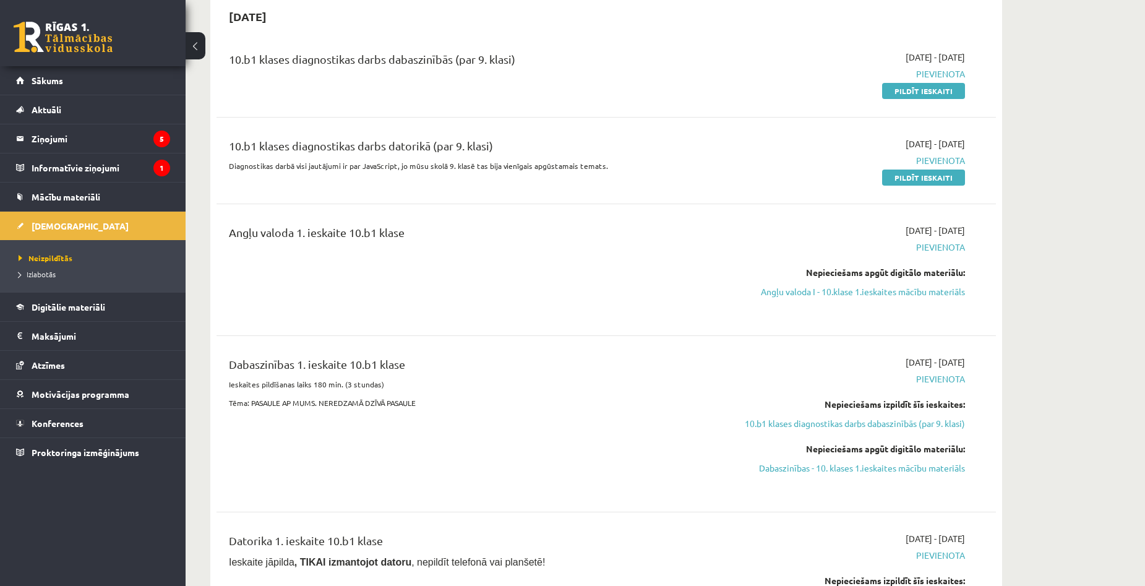
scroll to position [62, 0]
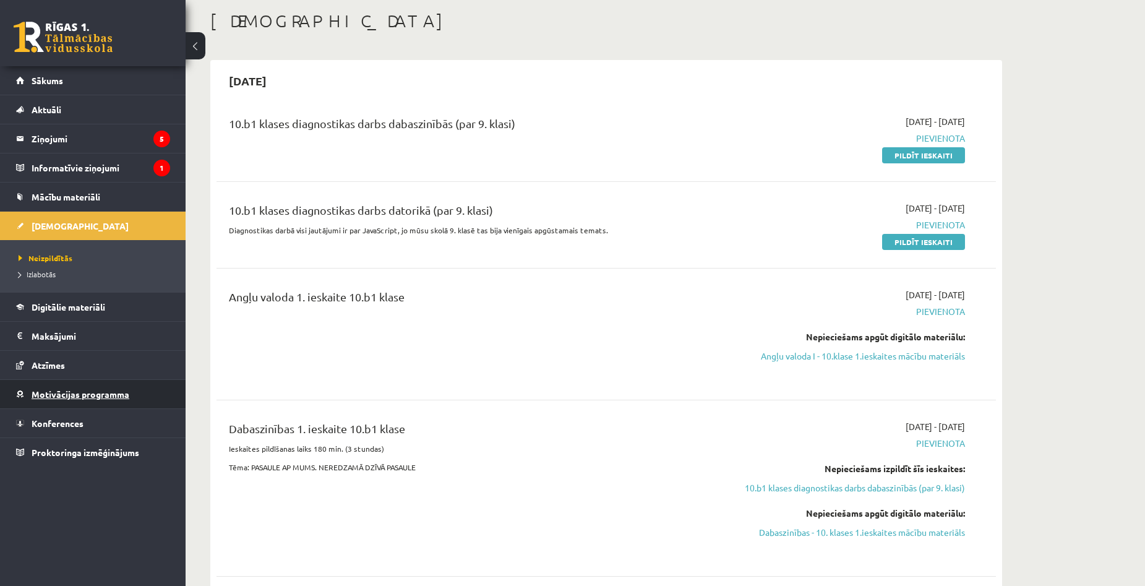
click at [77, 398] on span "Motivācijas programma" at bounding box center [81, 393] width 98 height 11
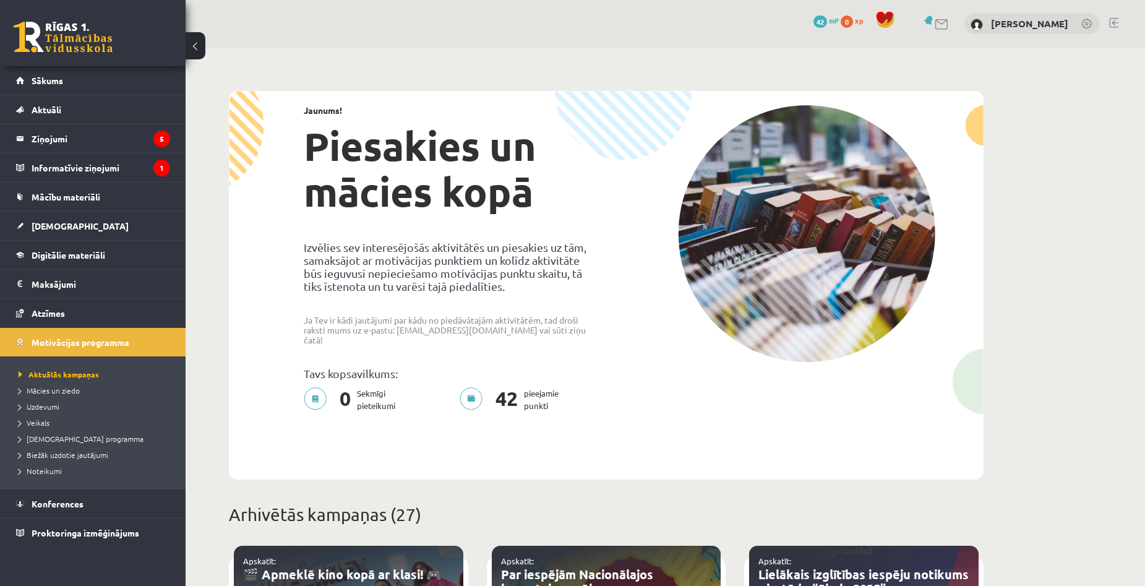
click at [827, 24] on span "42" at bounding box center [820, 21] width 14 height 12
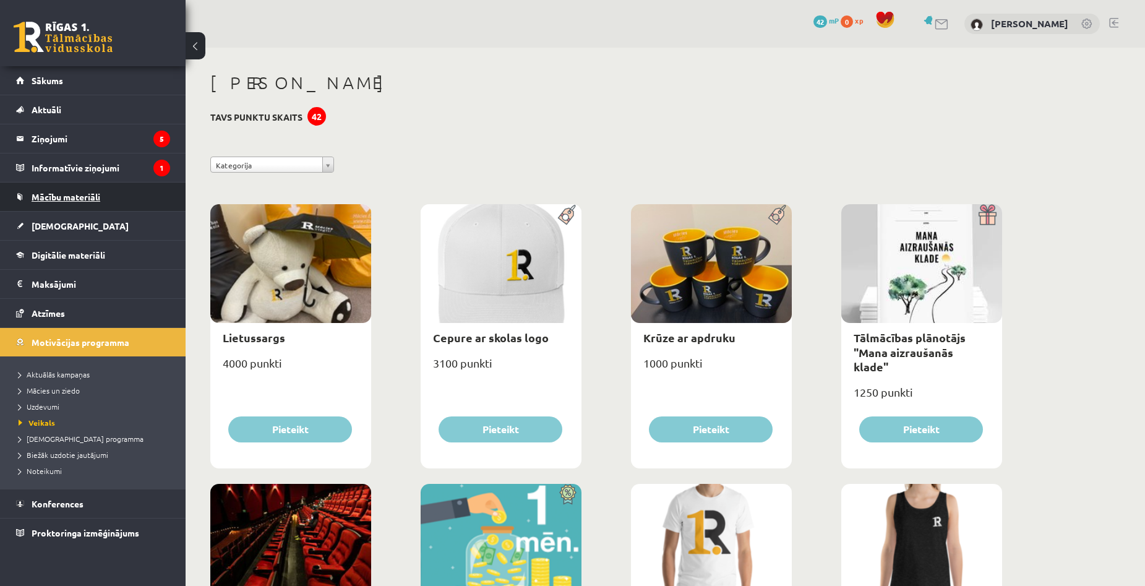
click at [57, 195] on span "Mācību materiāli" at bounding box center [66, 196] width 69 height 11
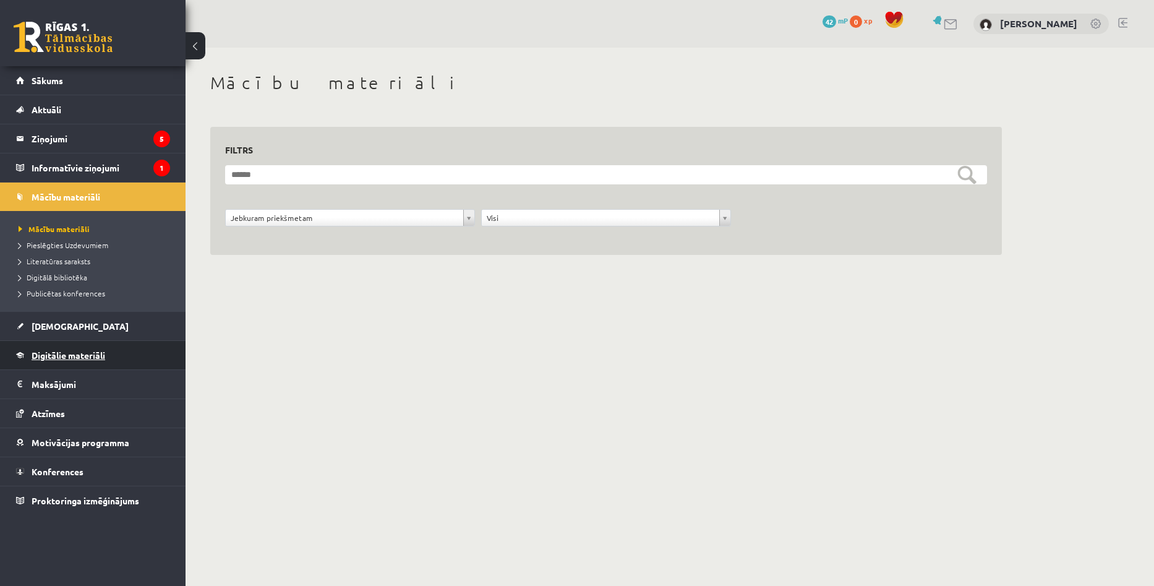
click at [77, 352] on span "Digitālie materiāli" at bounding box center [69, 355] width 74 height 11
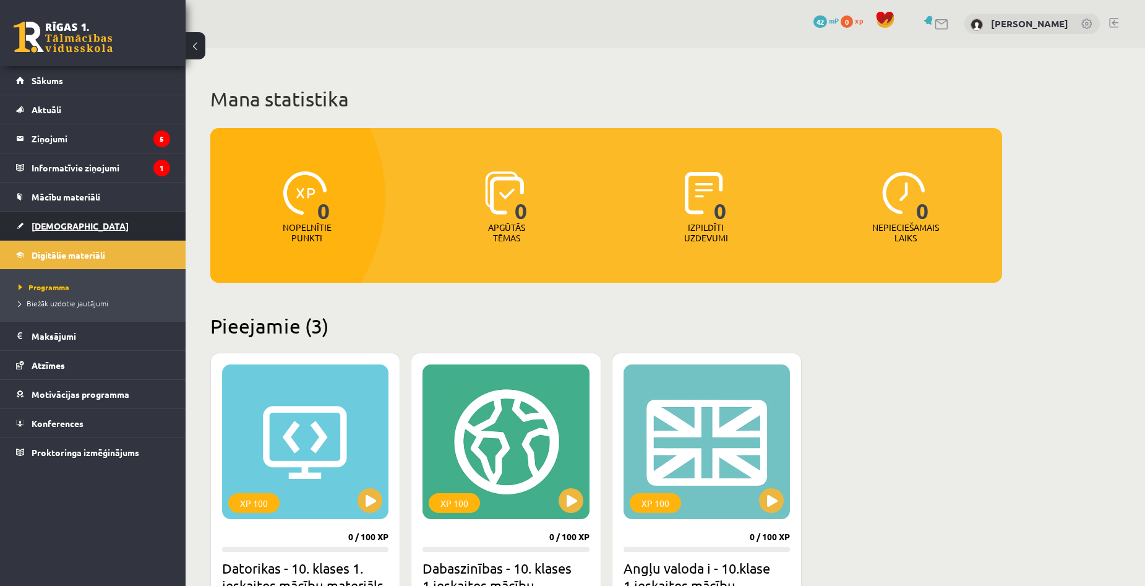
click at [59, 226] on span "[DEMOGRAPHIC_DATA]" at bounding box center [80, 225] width 97 height 11
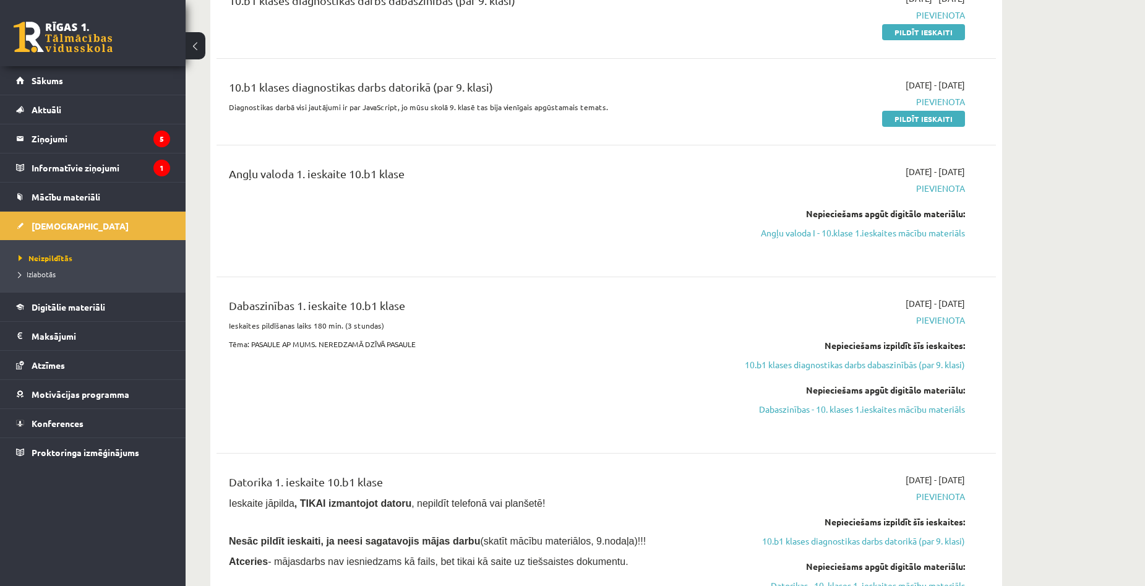
scroll to position [186, 0]
click at [805, 234] on link "Angļu valoda I - 10.klase 1.ieskaites mācību materiāls" at bounding box center [848, 232] width 233 height 13
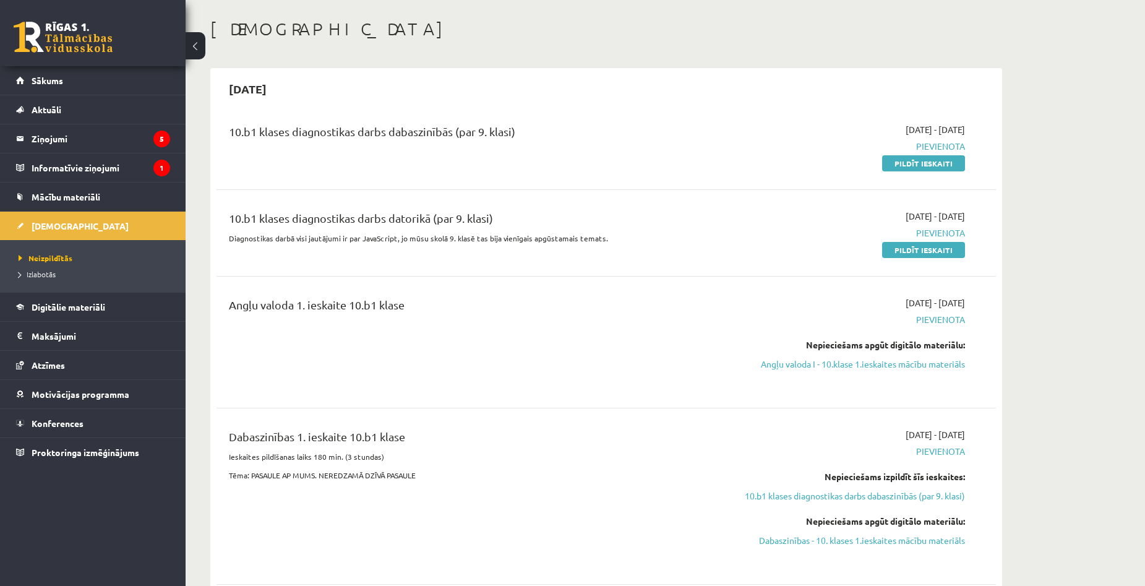
scroll to position [0, 0]
